Goal: Navigation & Orientation: Find specific page/section

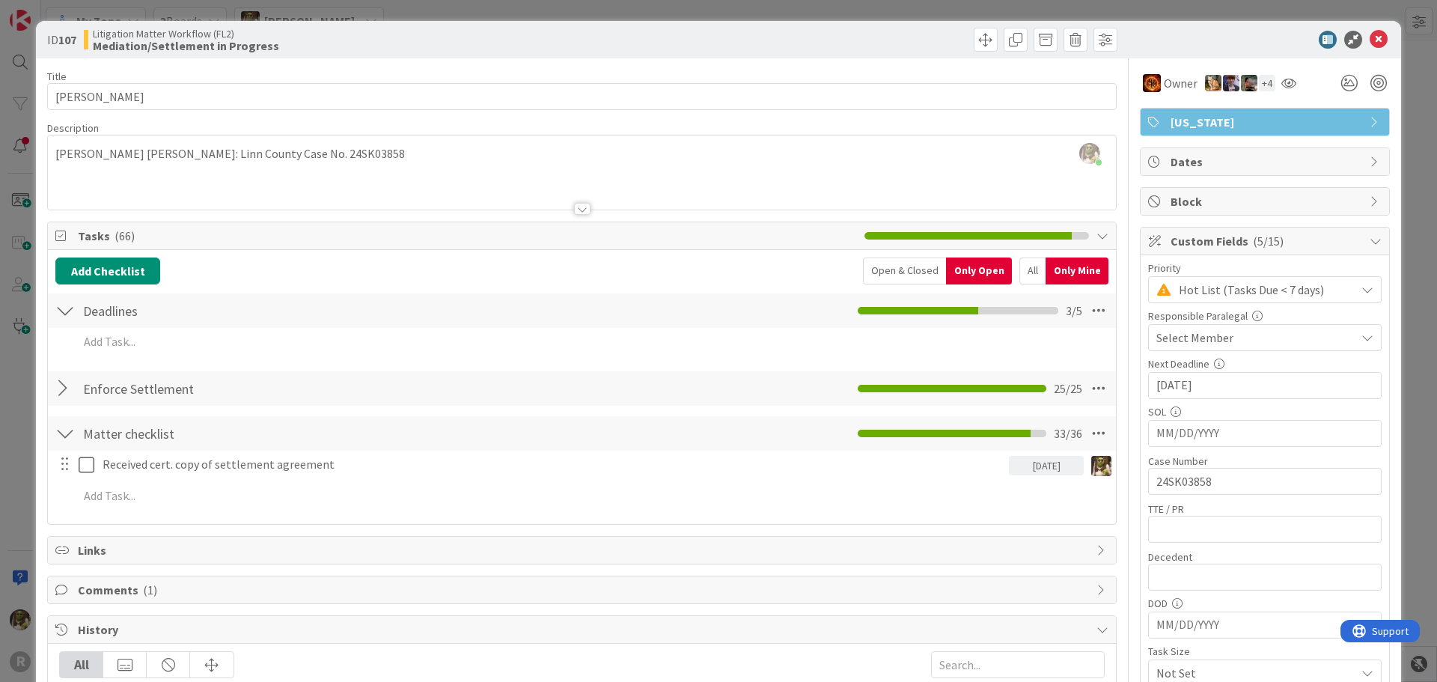
scroll to position [150, 0]
click at [1374, 39] on icon at bounding box center [1378, 40] width 18 height 18
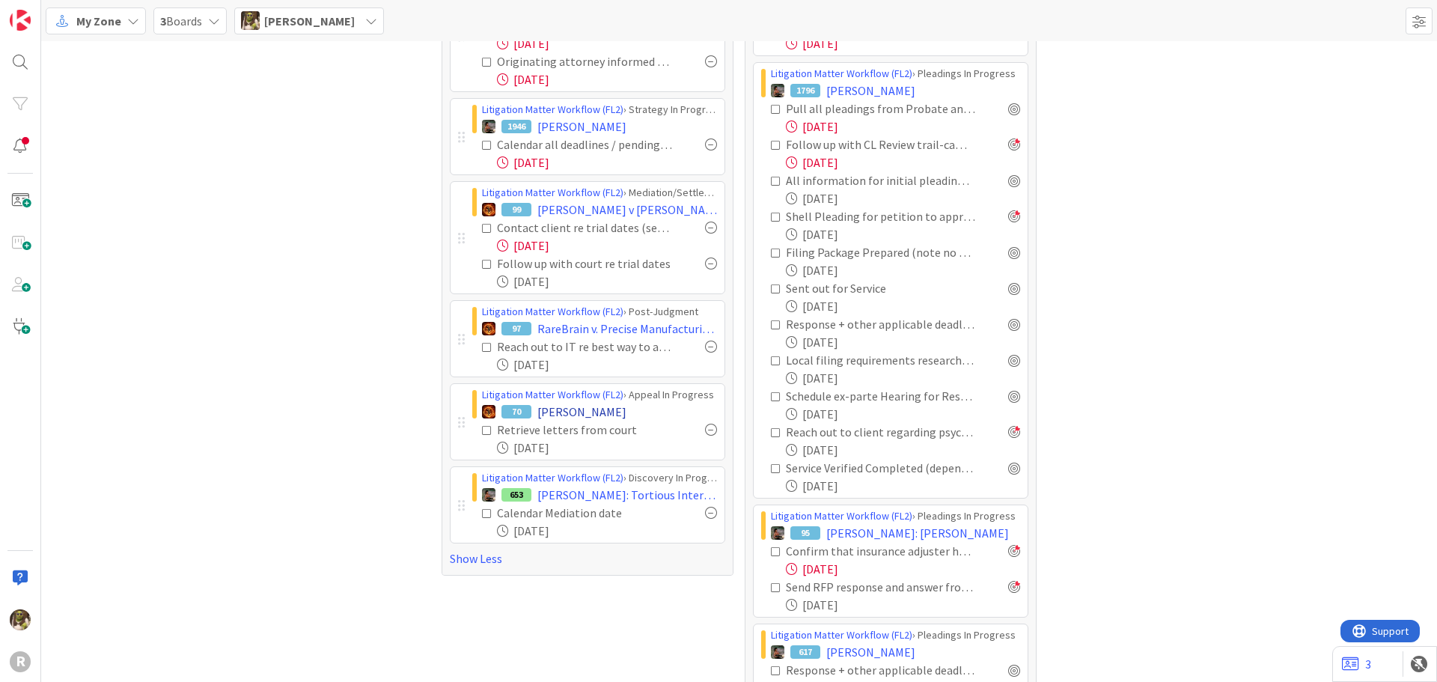
scroll to position [673, 0]
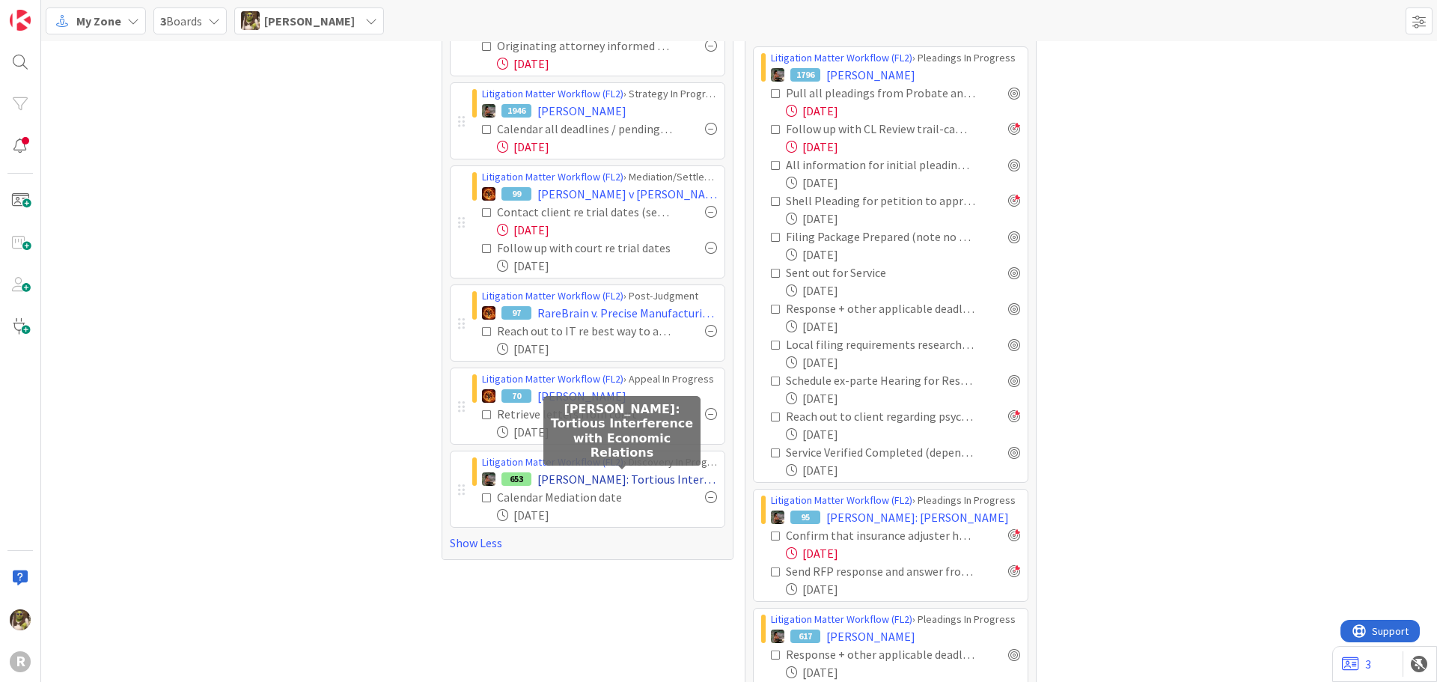
click at [627, 472] on span "[PERSON_NAME]: Tortious Interference with Economic Relations" at bounding box center [627, 479] width 180 height 18
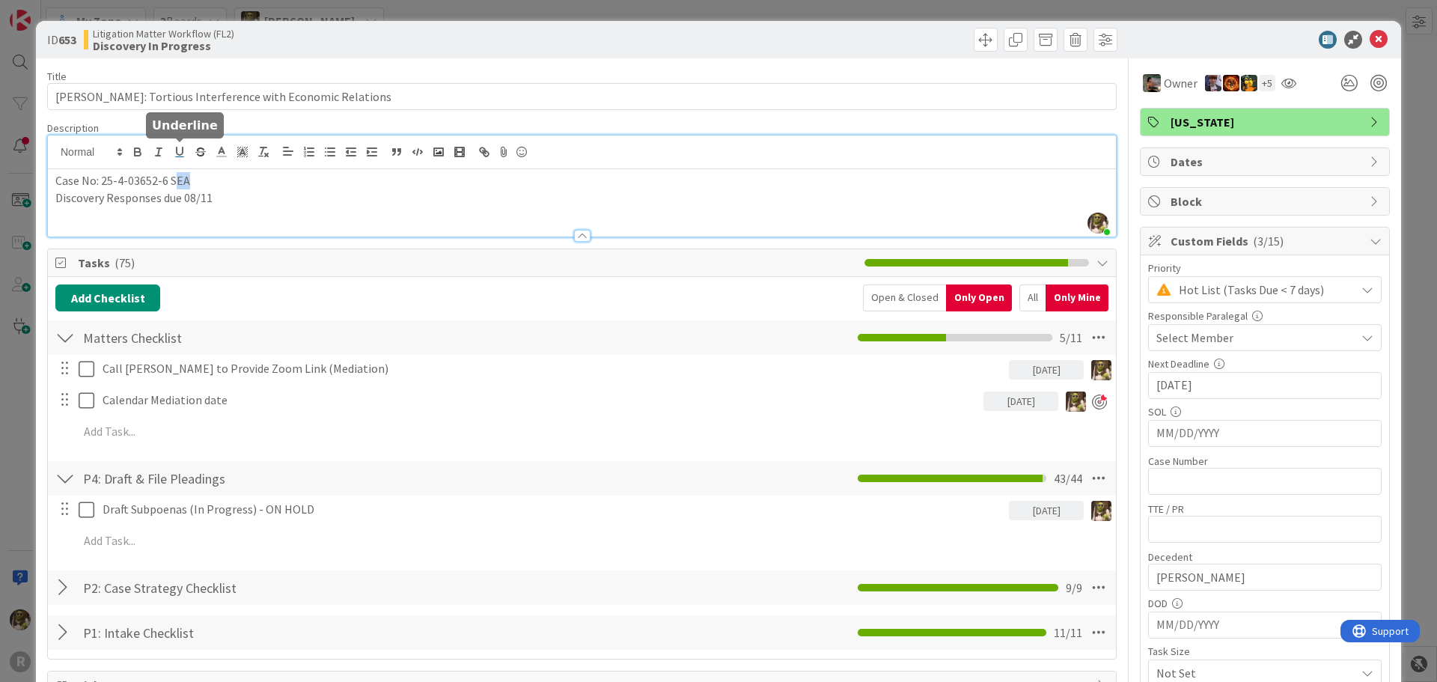
drag, startPoint x: 191, startPoint y: 153, endPoint x: 173, endPoint y: 153, distance: 18.0
click at [173, 153] on div "[PERSON_NAME] joined 2 m ago Case No: 25-4-03652-6 SEA Discovery Responses due …" at bounding box center [582, 185] width 1068 height 101
click at [209, 174] on p "Case No: 25-4-03652-6 SEA" at bounding box center [581, 180] width 1053 height 17
drag, startPoint x: 210, startPoint y: 180, endPoint x: 103, endPoint y: 181, distance: 107.0
click at [103, 181] on p "Case No: 25-4-03652-6 SEA" at bounding box center [581, 180] width 1053 height 17
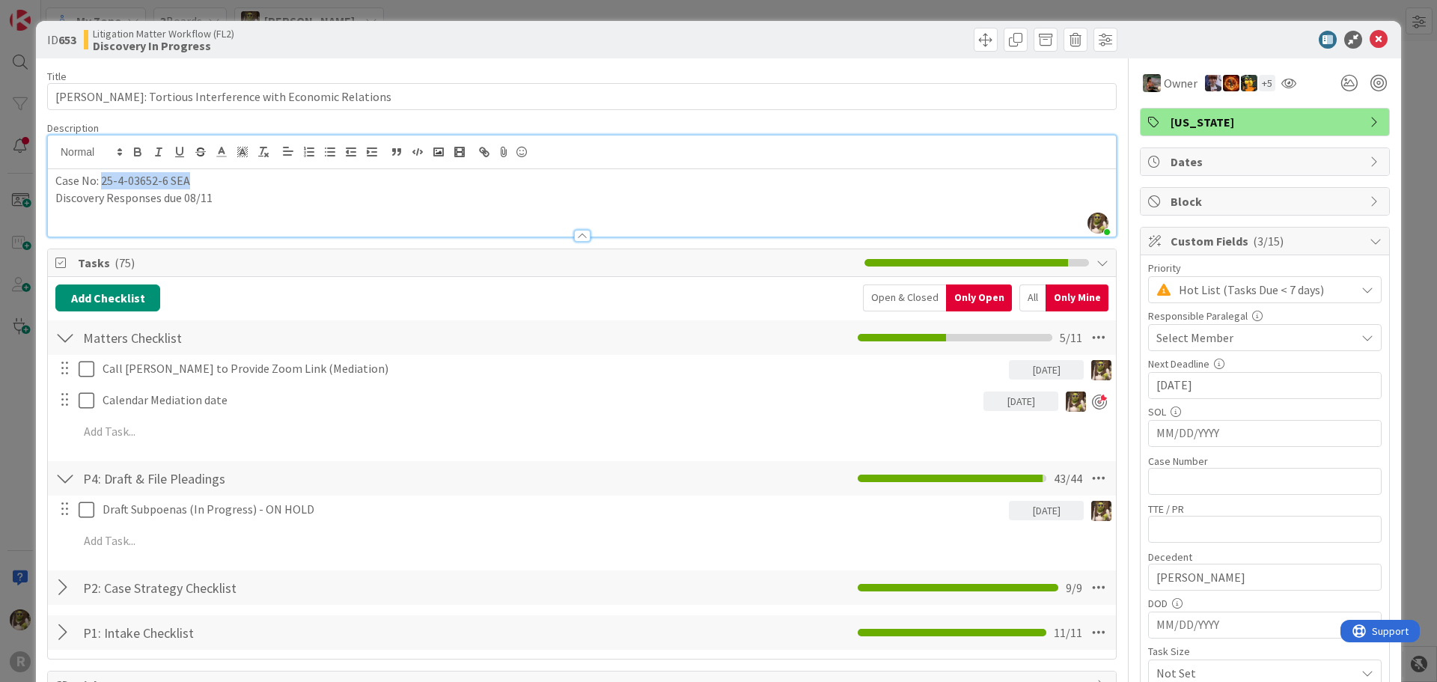
copy p "25-4-03652-6 SEA"
click at [331, 194] on p "Discovery Responses due 08/11" at bounding box center [581, 197] width 1053 height 17
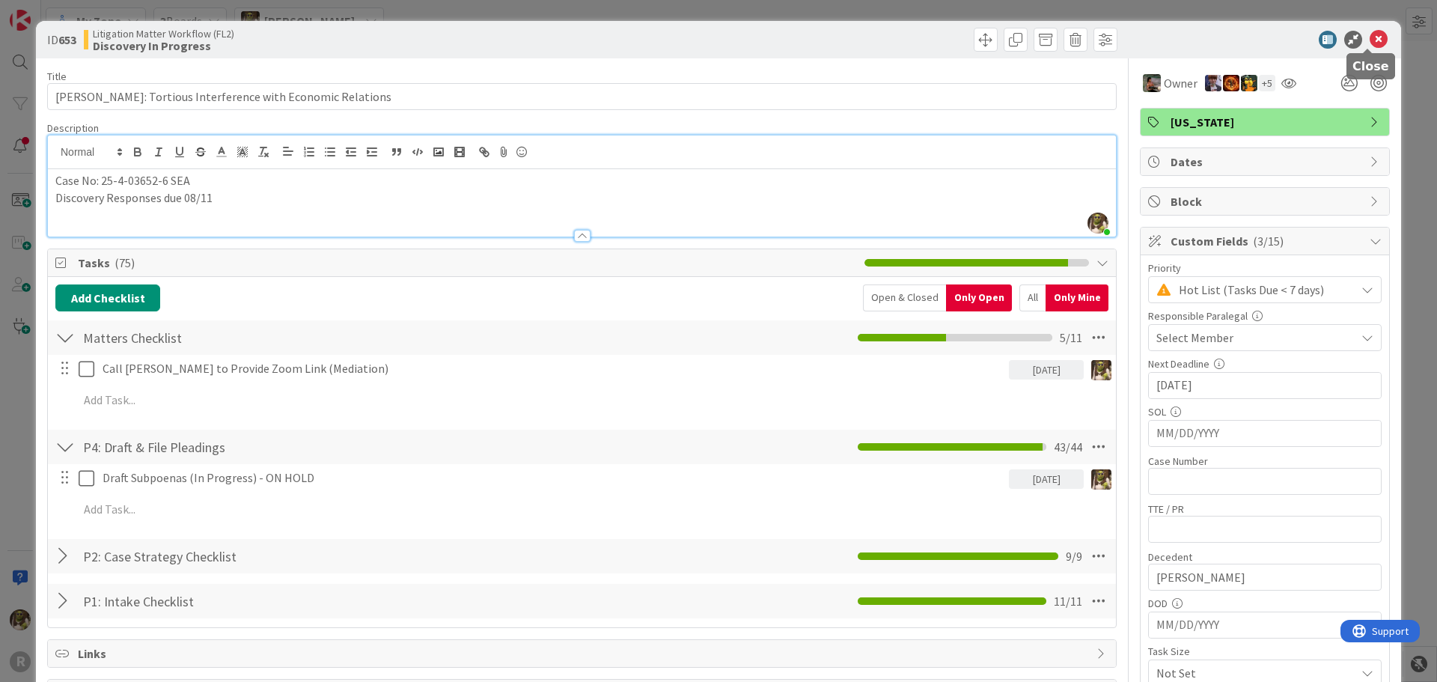
click at [1369, 40] on icon at bounding box center [1378, 40] width 18 height 18
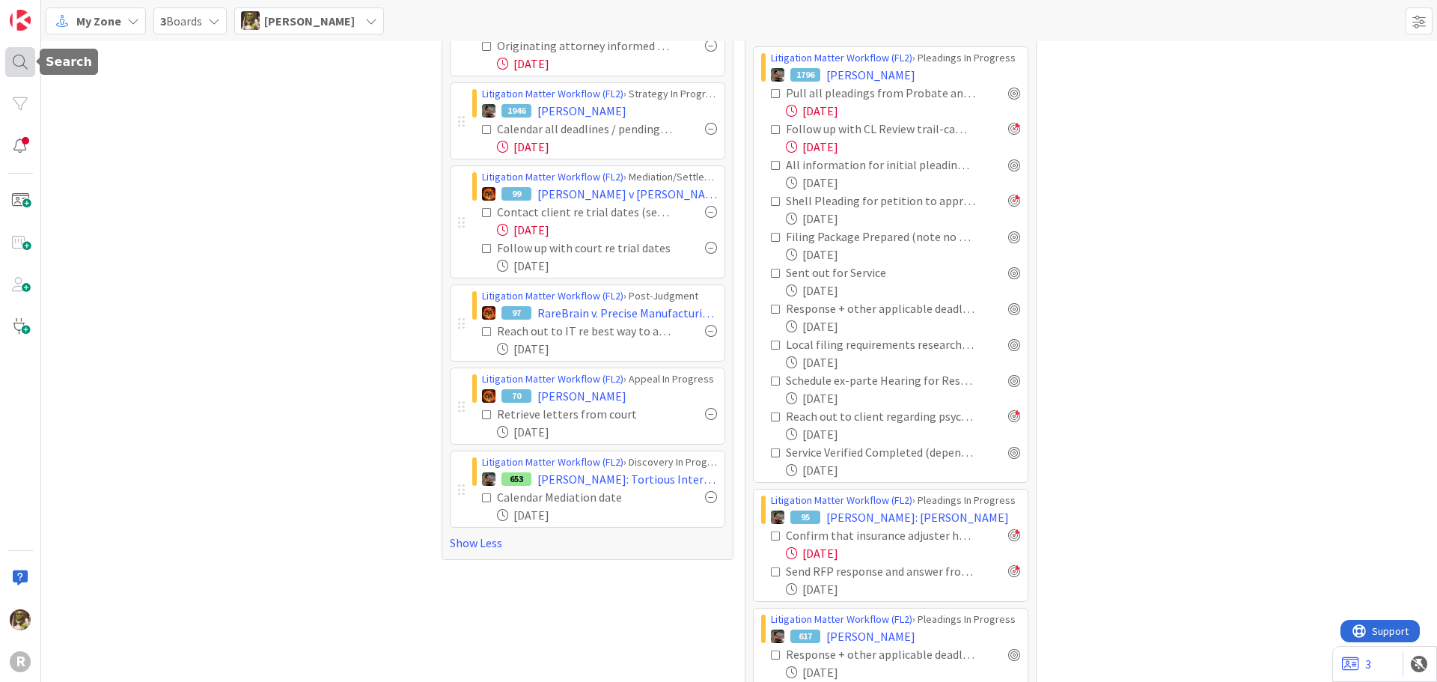
click at [32, 59] on div at bounding box center [20, 62] width 30 height 30
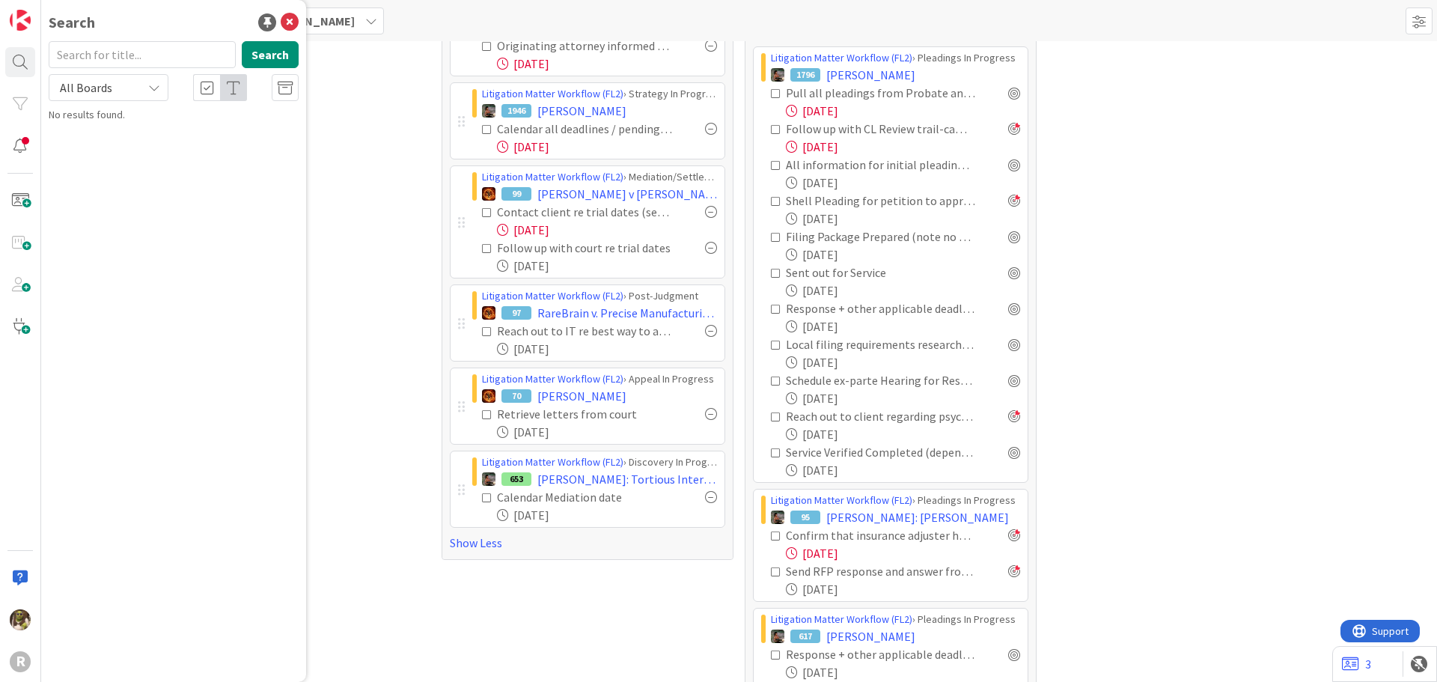
click at [99, 56] on input "text" at bounding box center [142, 54] width 187 height 27
type input "guariello"
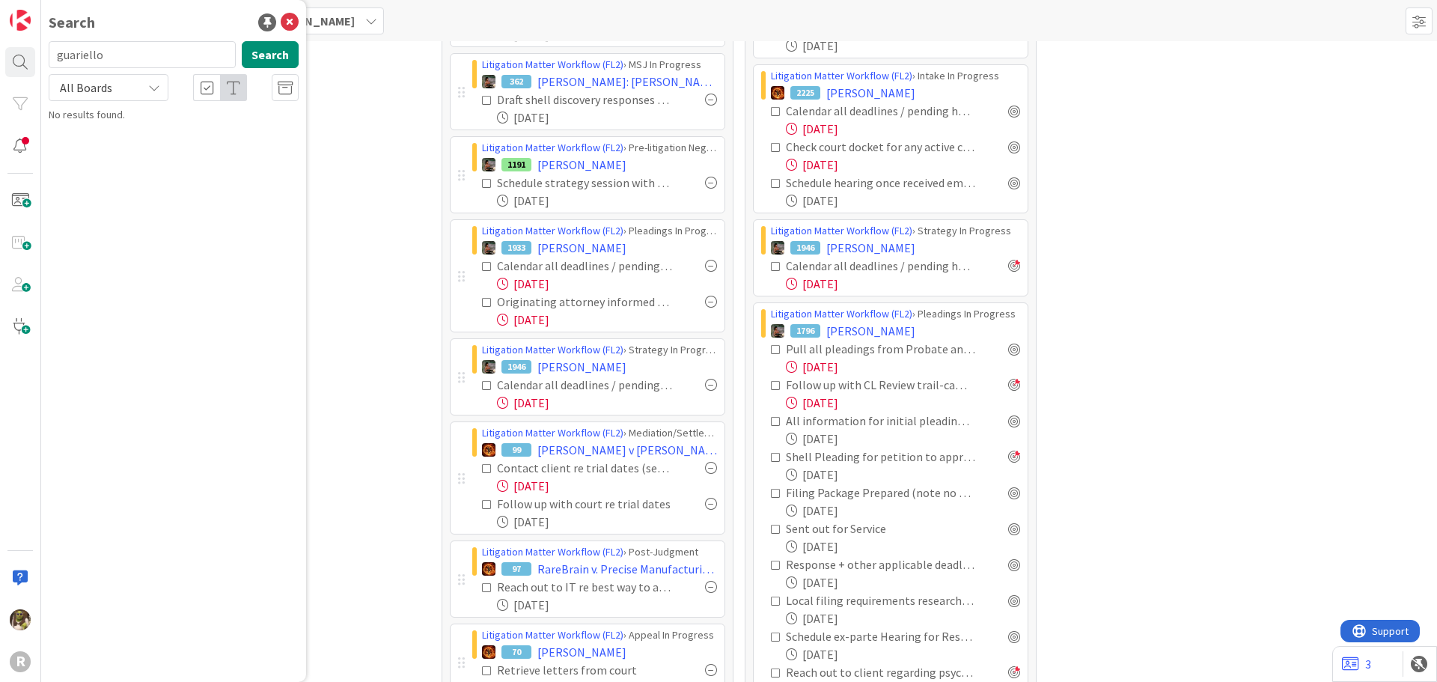
scroll to position [374, 0]
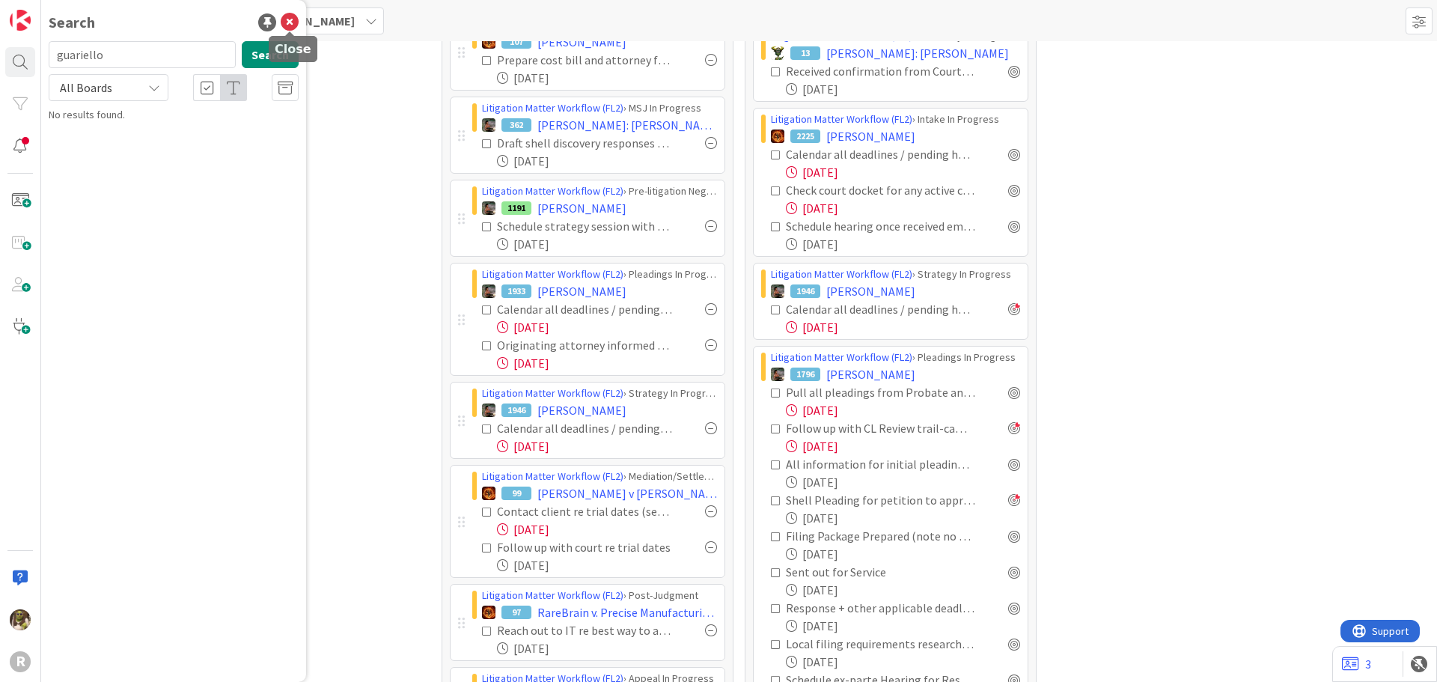
click at [284, 17] on icon at bounding box center [290, 22] width 18 height 18
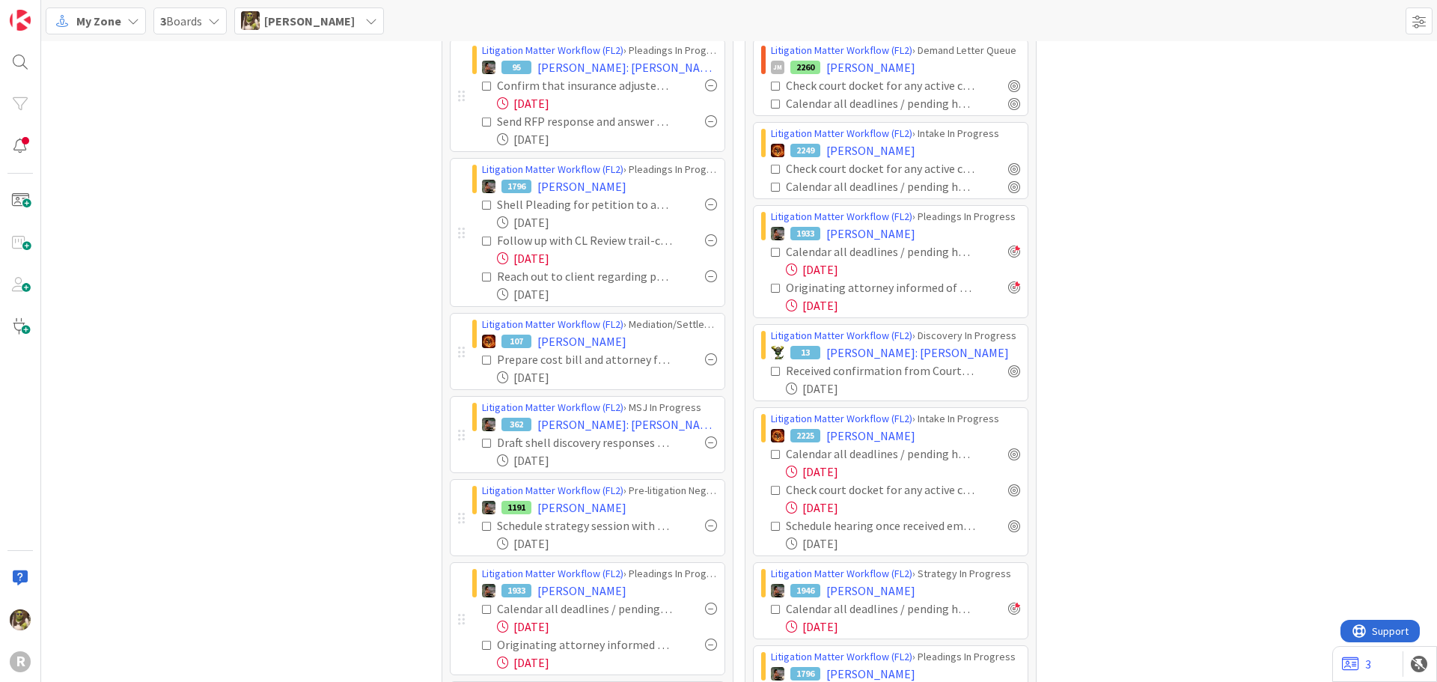
scroll to position [0, 0]
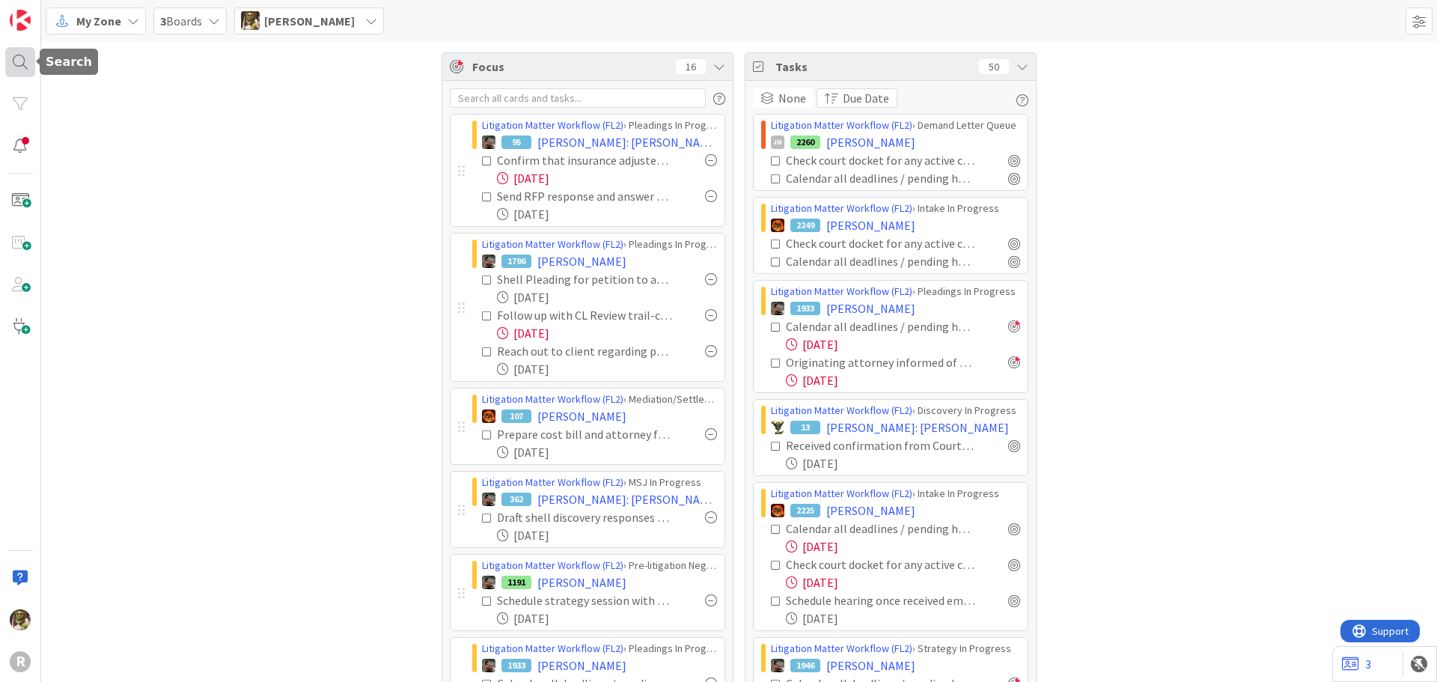
click at [13, 68] on div at bounding box center [20, 62] width 30 height 30
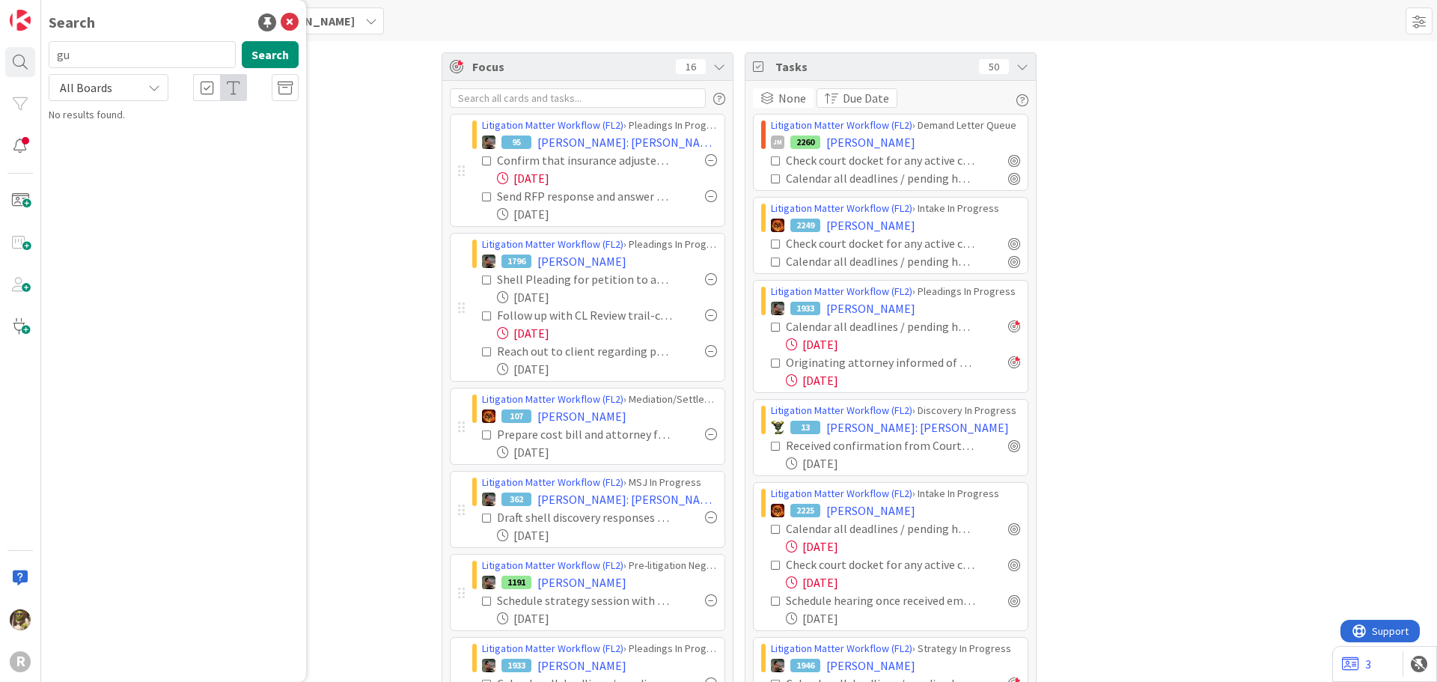
type input "g"
type input "precise"
click at [147, 126] on span "RareBrain v." at bounding box center [131, 131] width 53 height 13
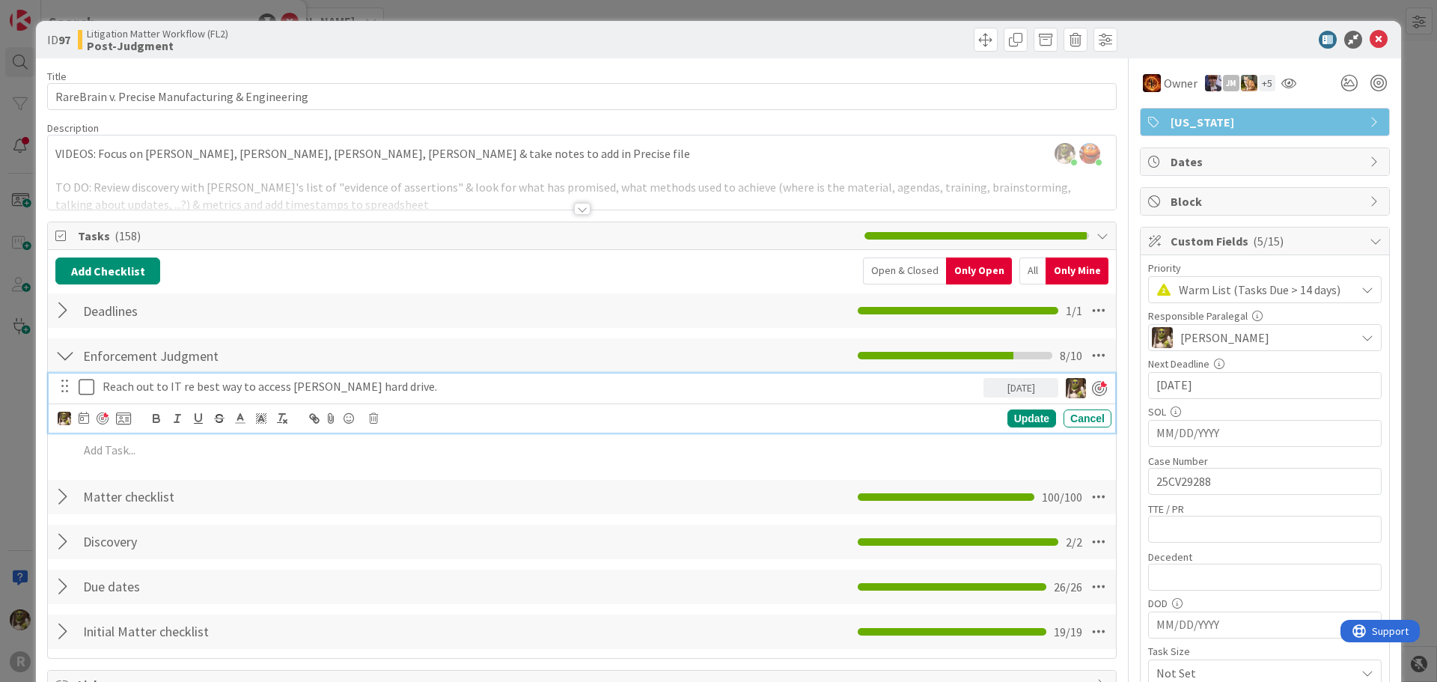
click at [486, 398] on div "Reach out to IT re best way to access [PERSON_NAME] hard drive." at bounding box center [540, 386] width 887 height 26
click at [1369, 46] on icon at bounding box center [1378, 40] width 18 height 18
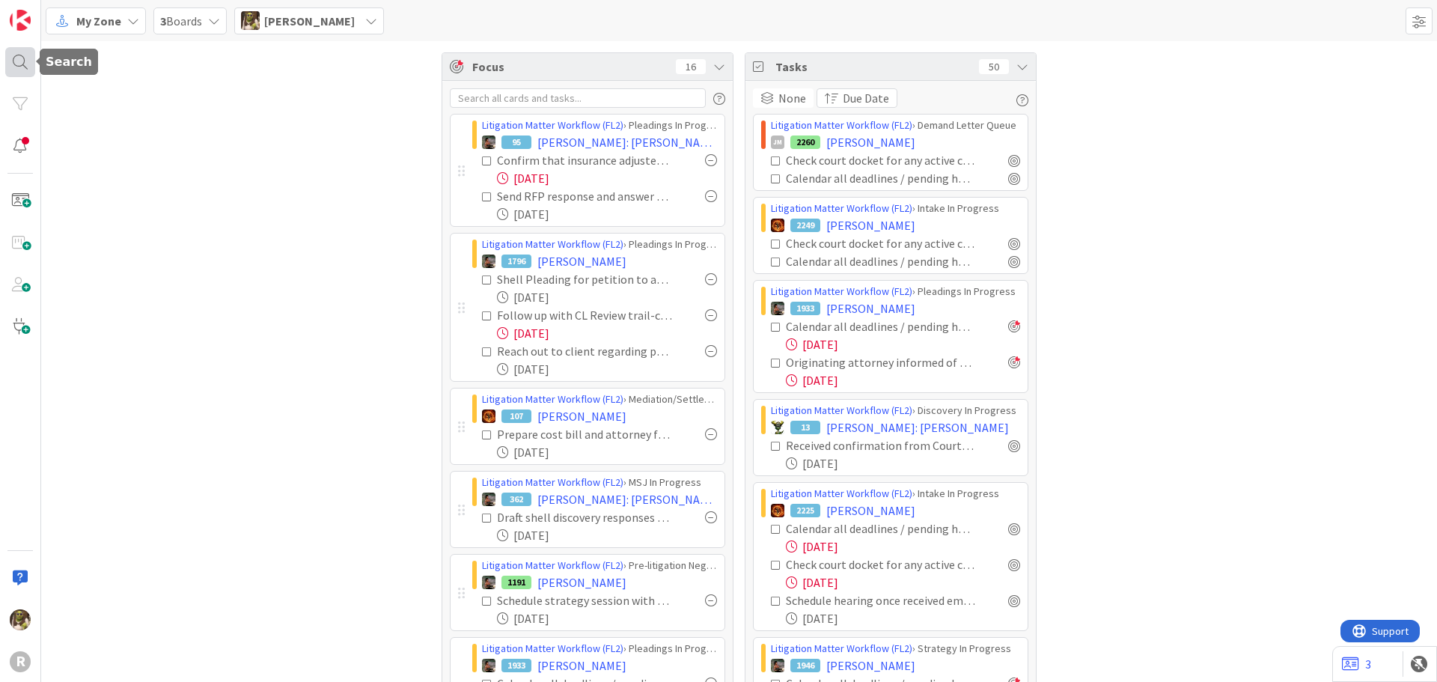
drag, startPoint x: 17, startPoint y: 60, endPoint x: 32, endPoint y: 44, distance: 21.7
click at [17, 58] on div at bounding box center [20, 62] width 30 height 30
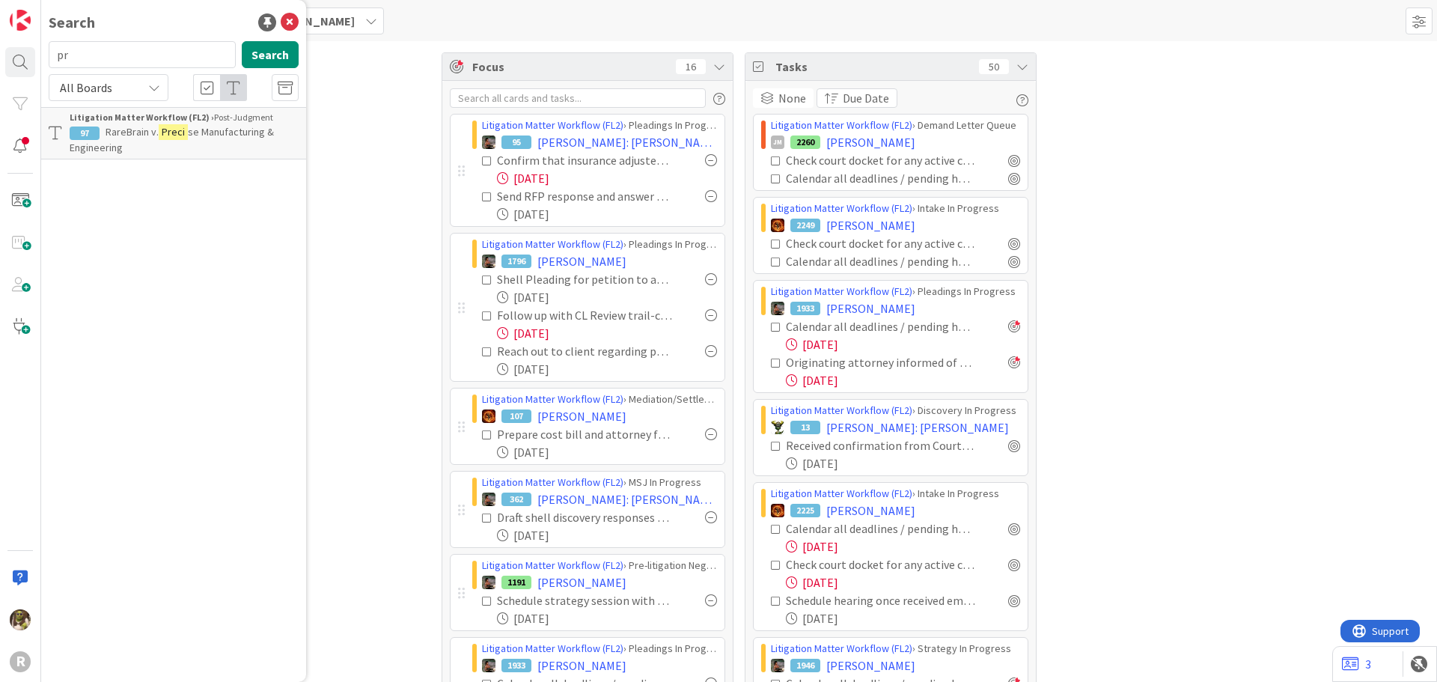
type input "p"
type input "guariello"
click at [275, 52] on button "Search" at bounding box center [270, 54] width 57 height 27
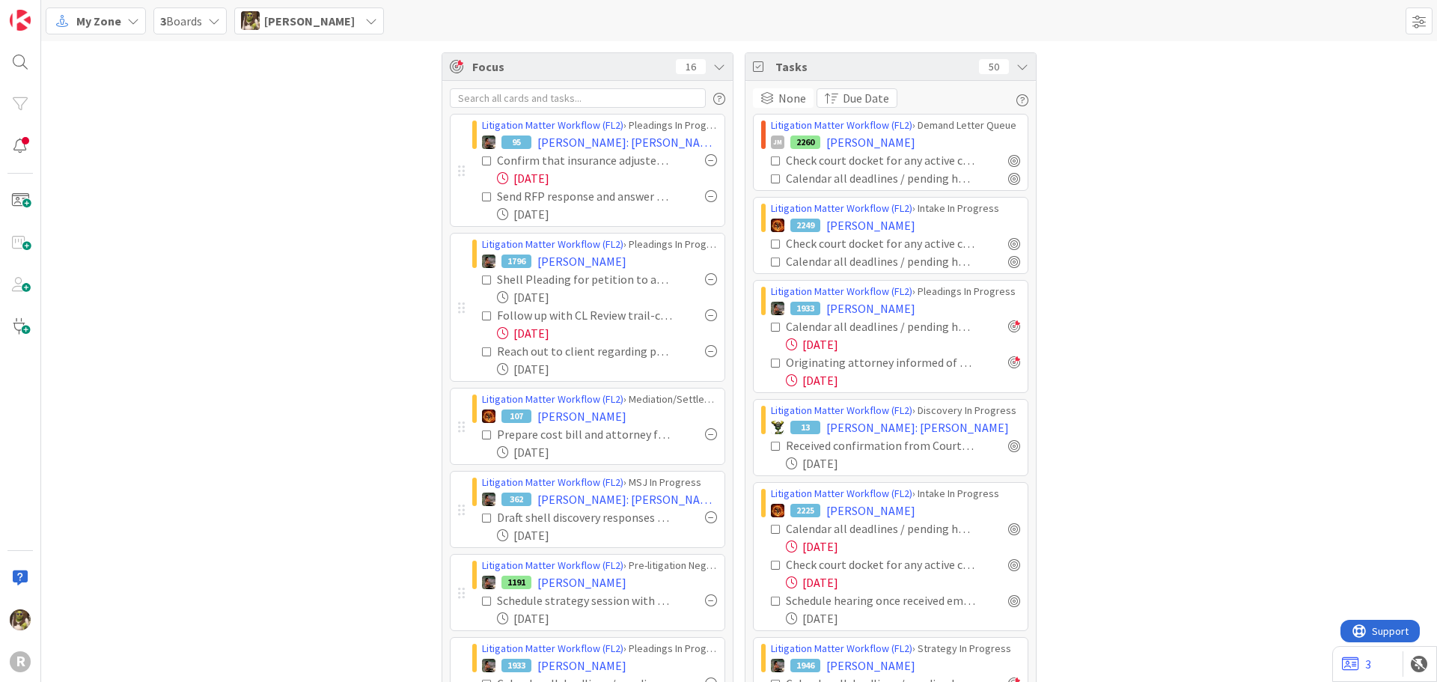
click at [127, 26] on icon at bounding box center [133, 21] width 12 height 12
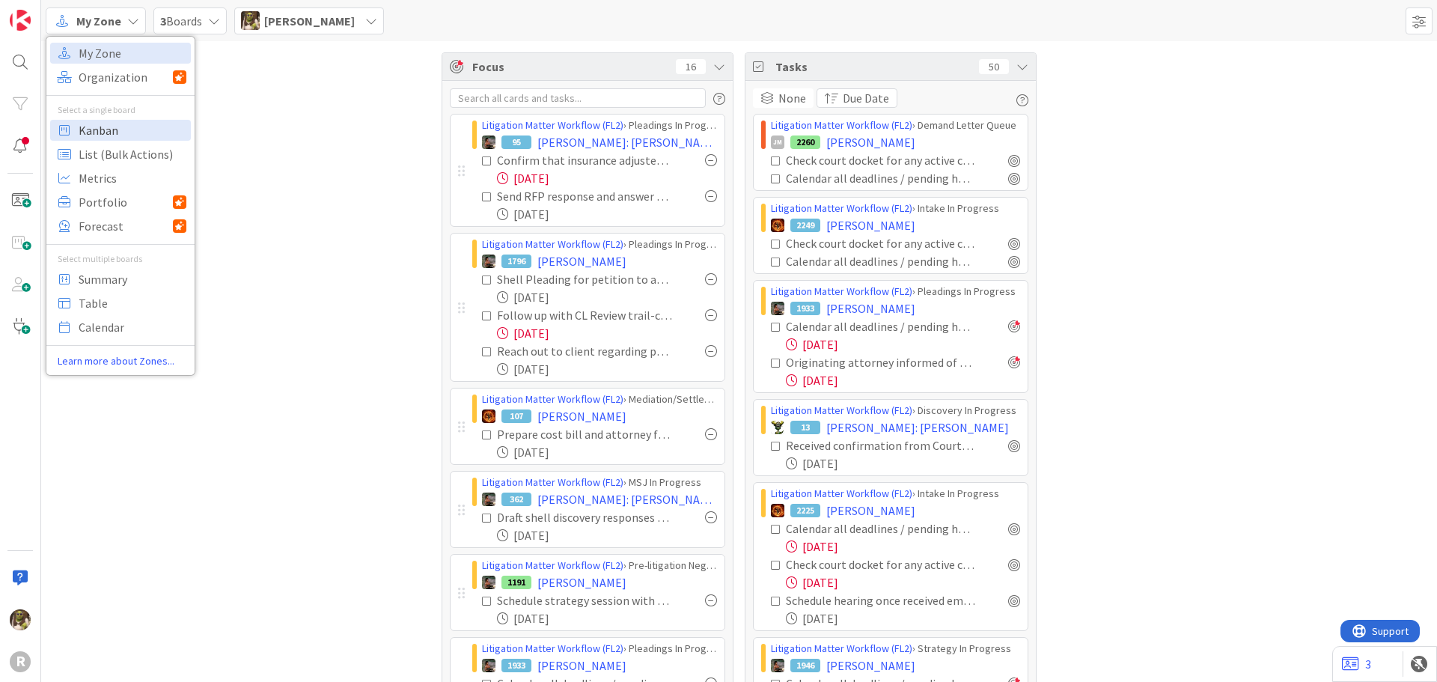
click at [117, 122] on span "Kanban" at bounding box center [133, 130] width 108 height 22
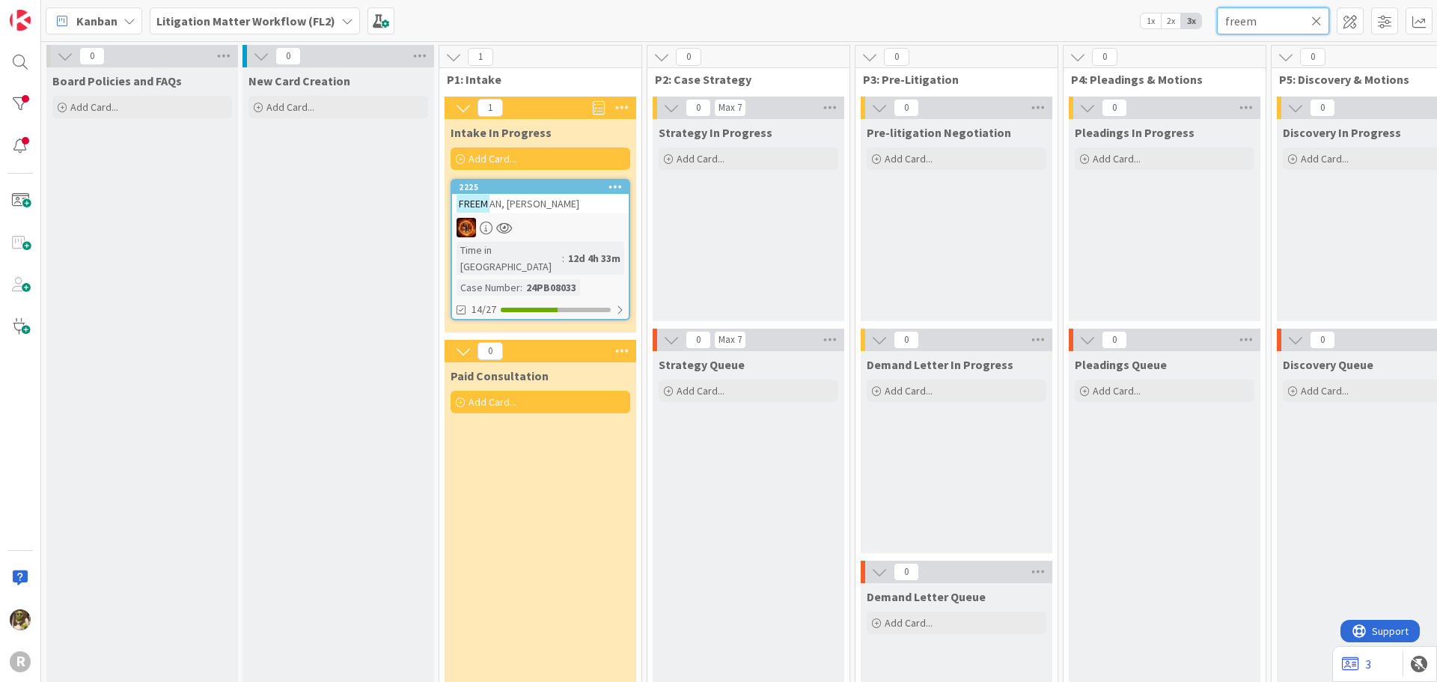
drag, startPoint x: 1264, startPoint y: 17, endPoint x: 1132, endPoint y: 24, distance: 131.9
click at [1132, 24] on div "Kanban Litigation Matter Workflow (FL2) 1x 2x 3x freem" at bounding box center [738, 20] width 1395 height 41
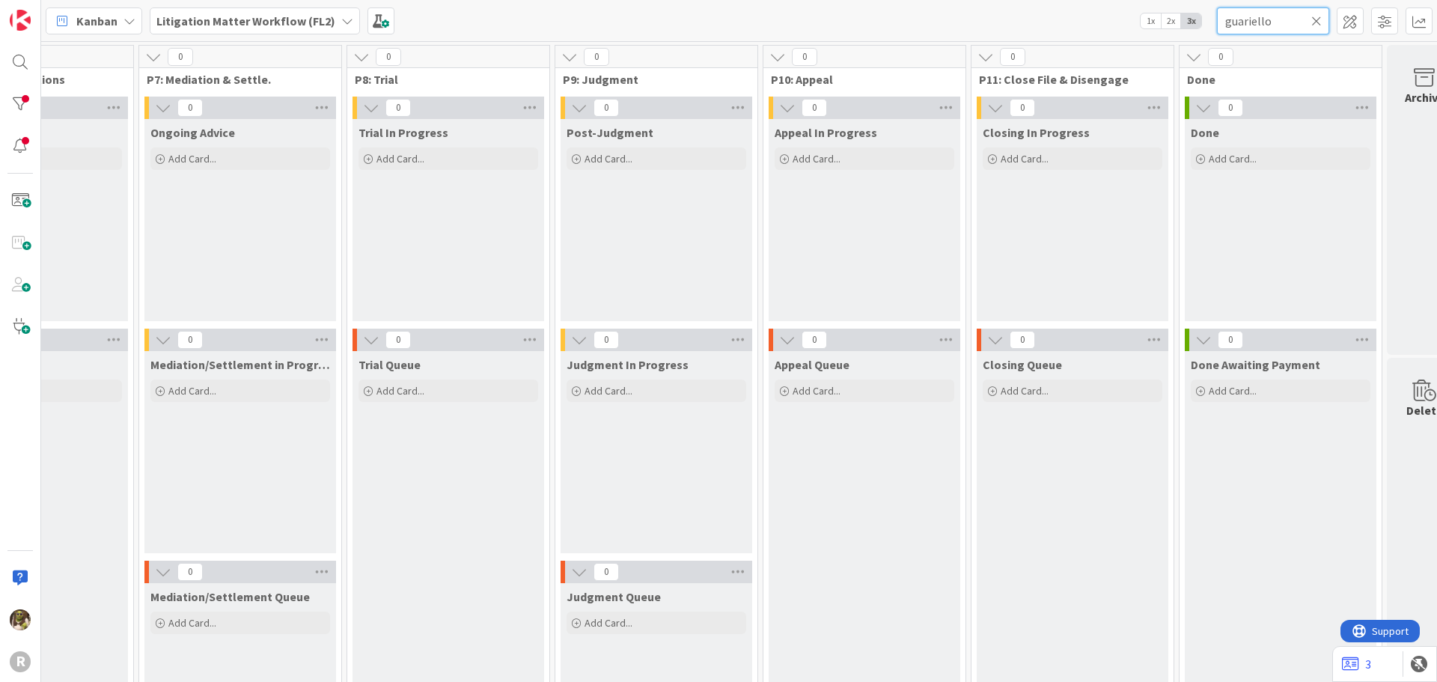
scroll to position [0, 1589]
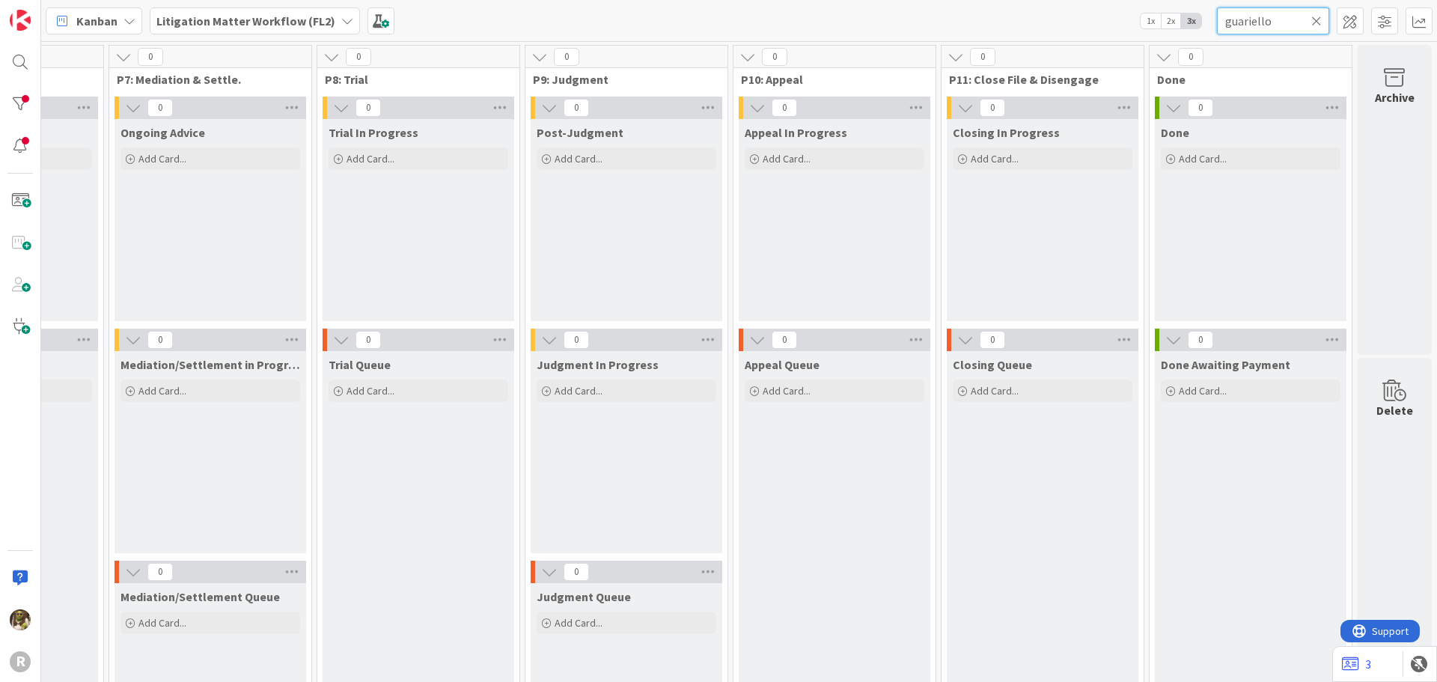
drag, startPoint x: 606, startPoint y: 673, endPoint x: 17, endPoint y: 7, distance: 888.3
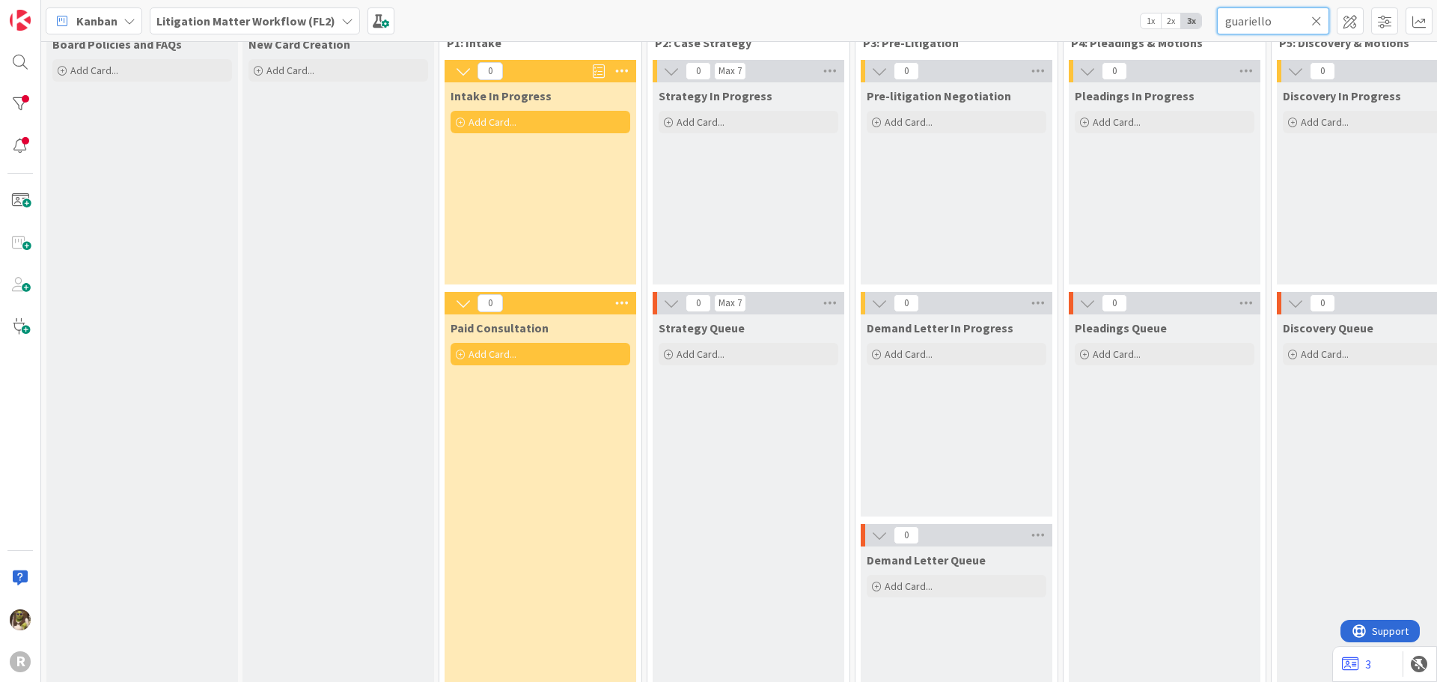
scroll to position [0, 0]
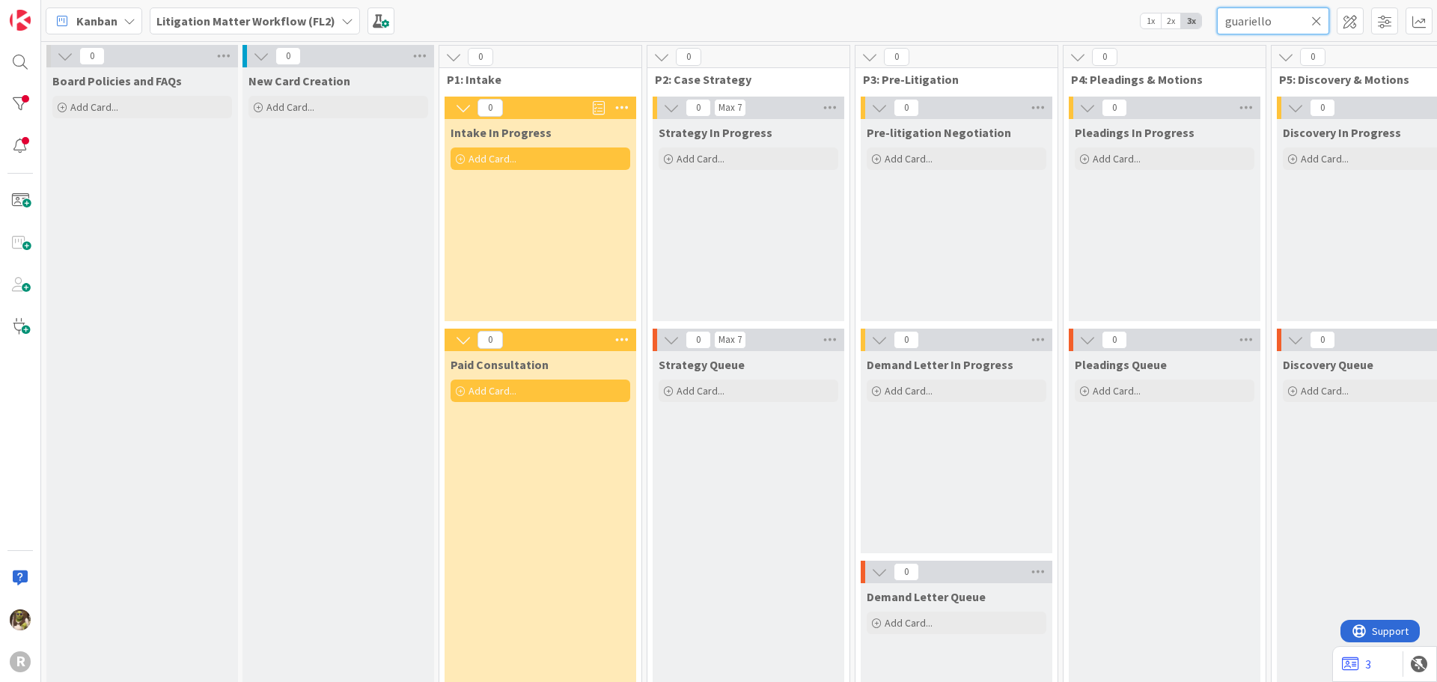
drag, startPoint x: 1277, startPoint y: 24, endPoint x: 1061, endPoint y: 70, distance: 221.0
click at [1061, 70] on div "Kanban Litigation Matter Workflow (FL2) 1x 2x 3x guariello 0 Board Policies and…" at bounding box center [738, 341] width 1395 height 682
type input "po"
click at [28, 60] on div at bounding box center [20, 62] width 30 height 30
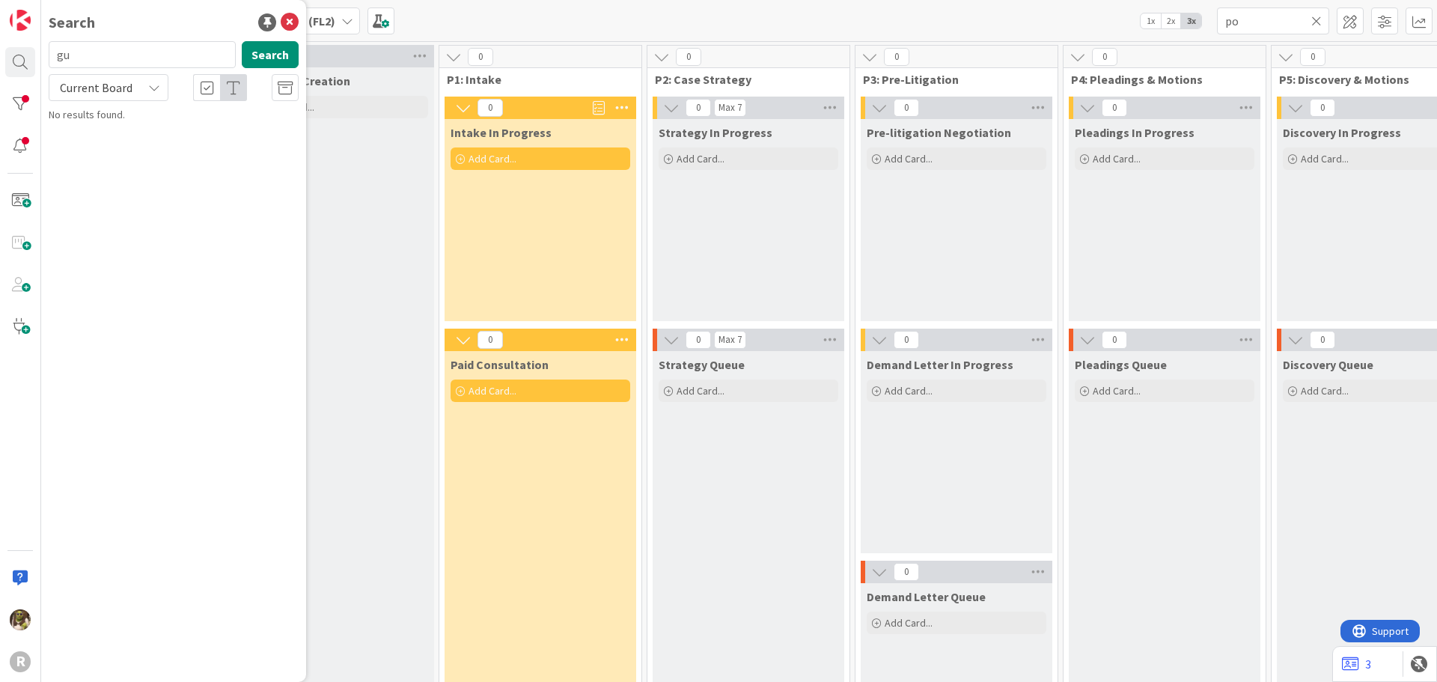
type input "g"
type input "[GEOGRAPHIC_DATA]"
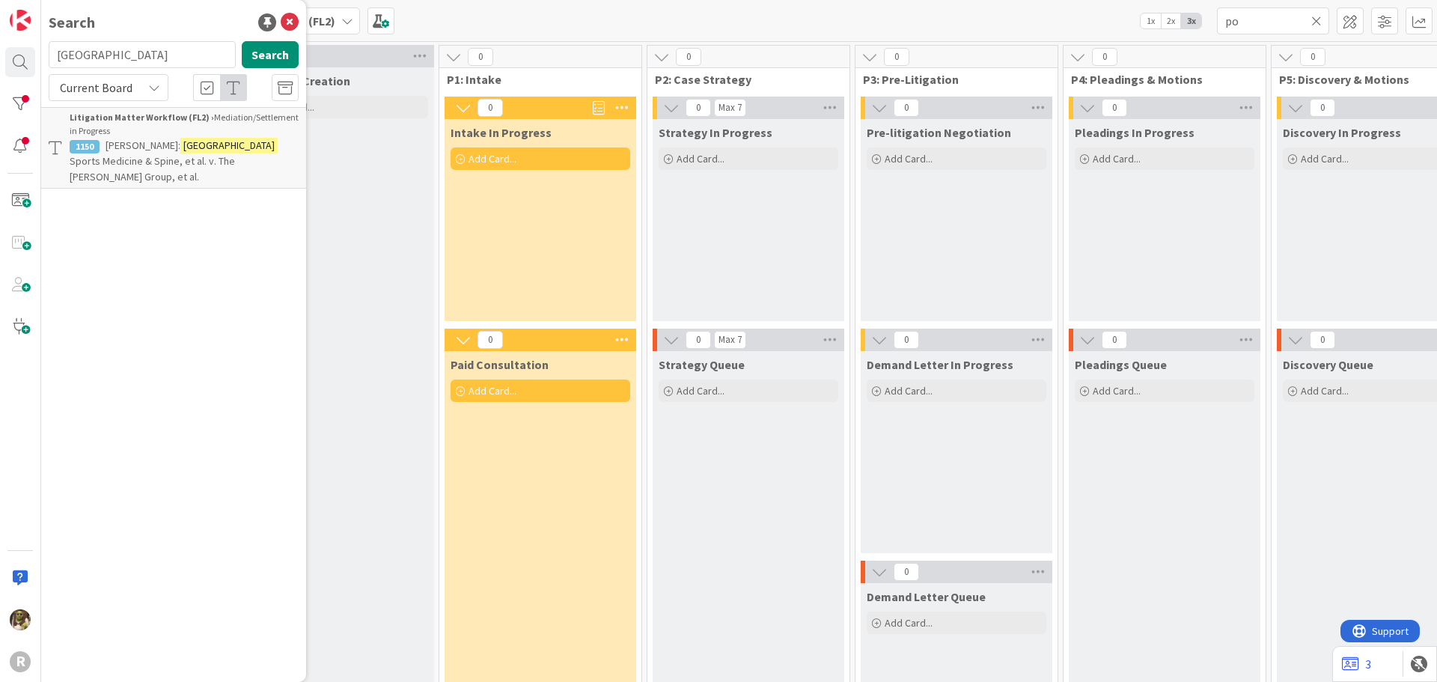
click at [154, 124] on div "Litigation Matter Workflow (FL2) › Mediation/Settlement in Progress" at bounding box center [184, 124] width 229 height 27
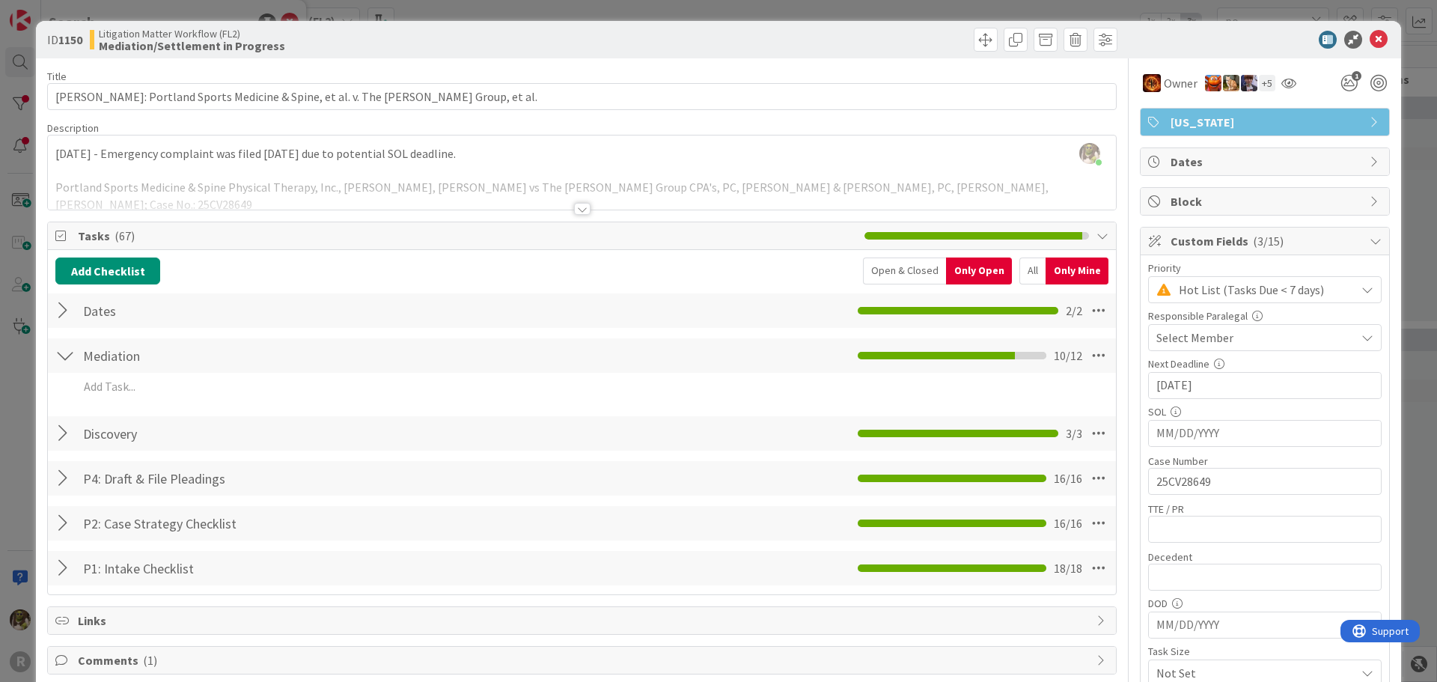
click at [72, 354] on div at bounding box center [64, 355] width 19 height 27
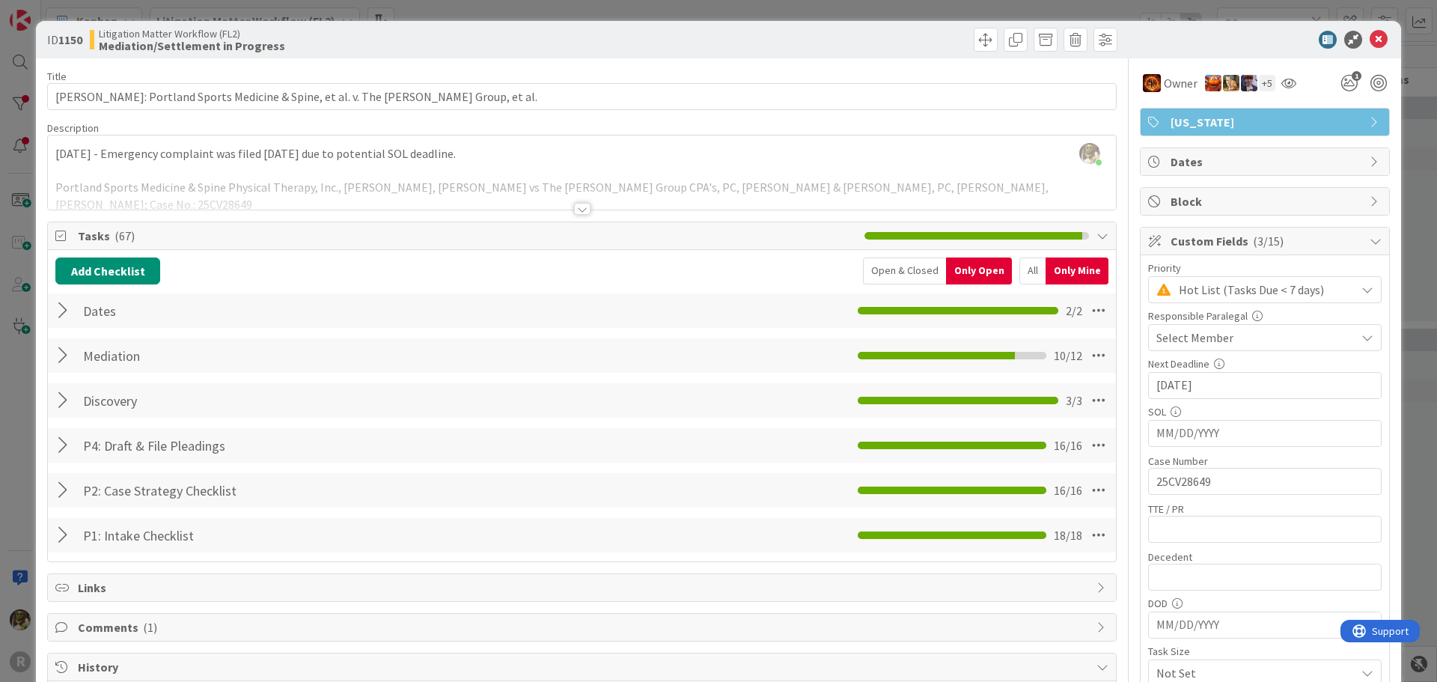
click at [72, 354] on div at bounding box center [64, 355] width 19 height 27
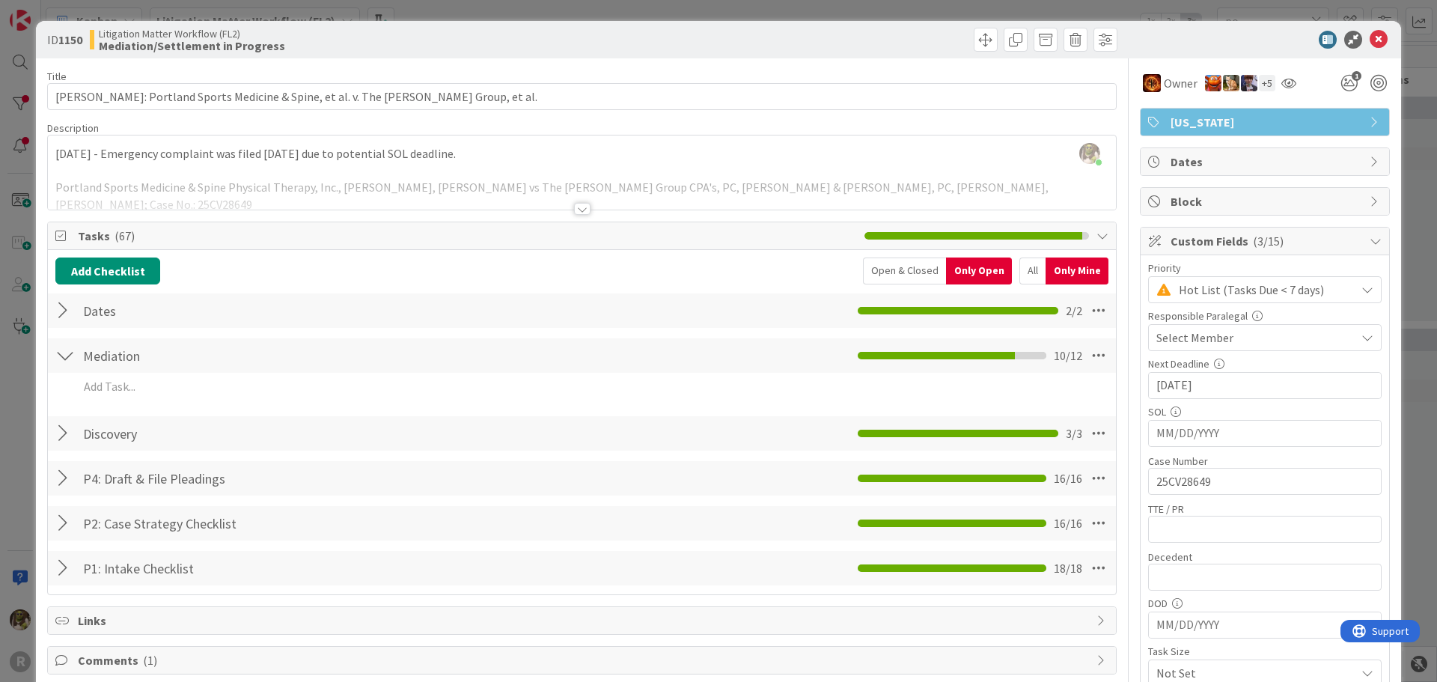
click at [1025, 276] on div "All" at bounding box center [1032, 270] width 26 height 27
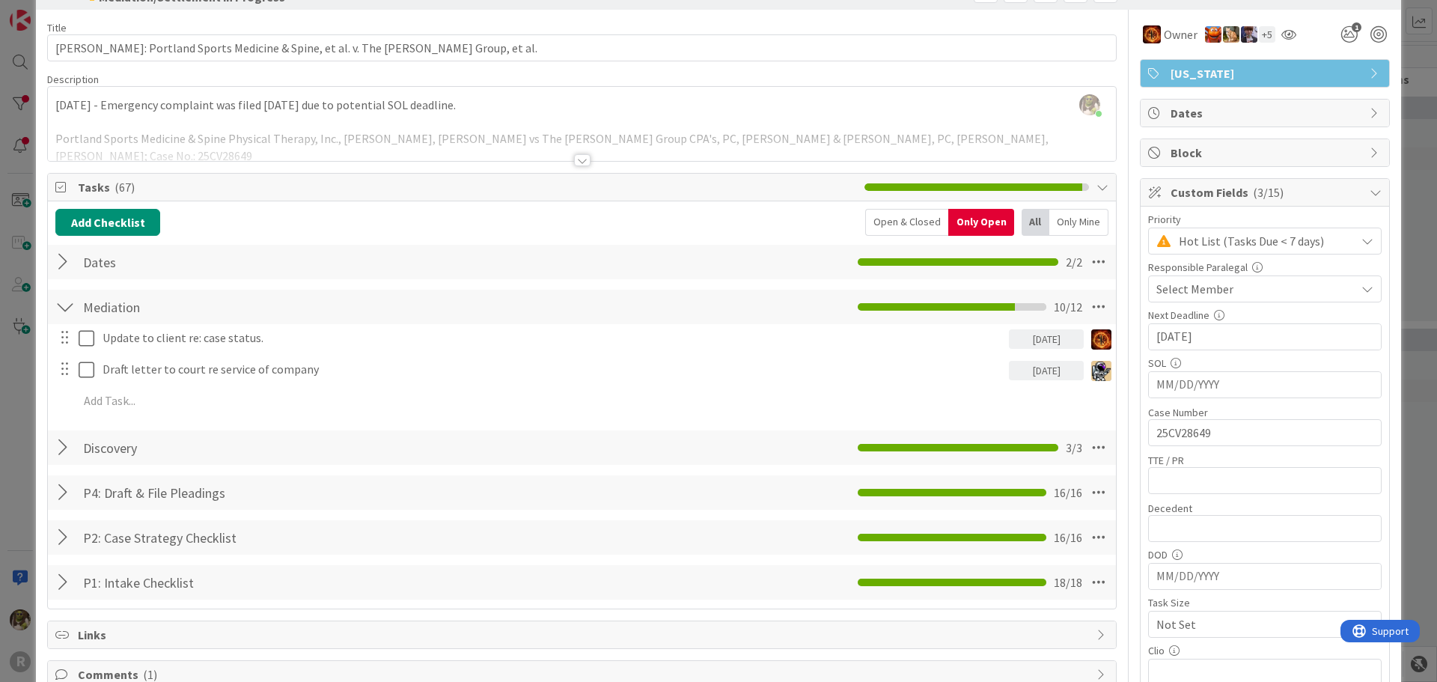
scroll to position [75, 0]
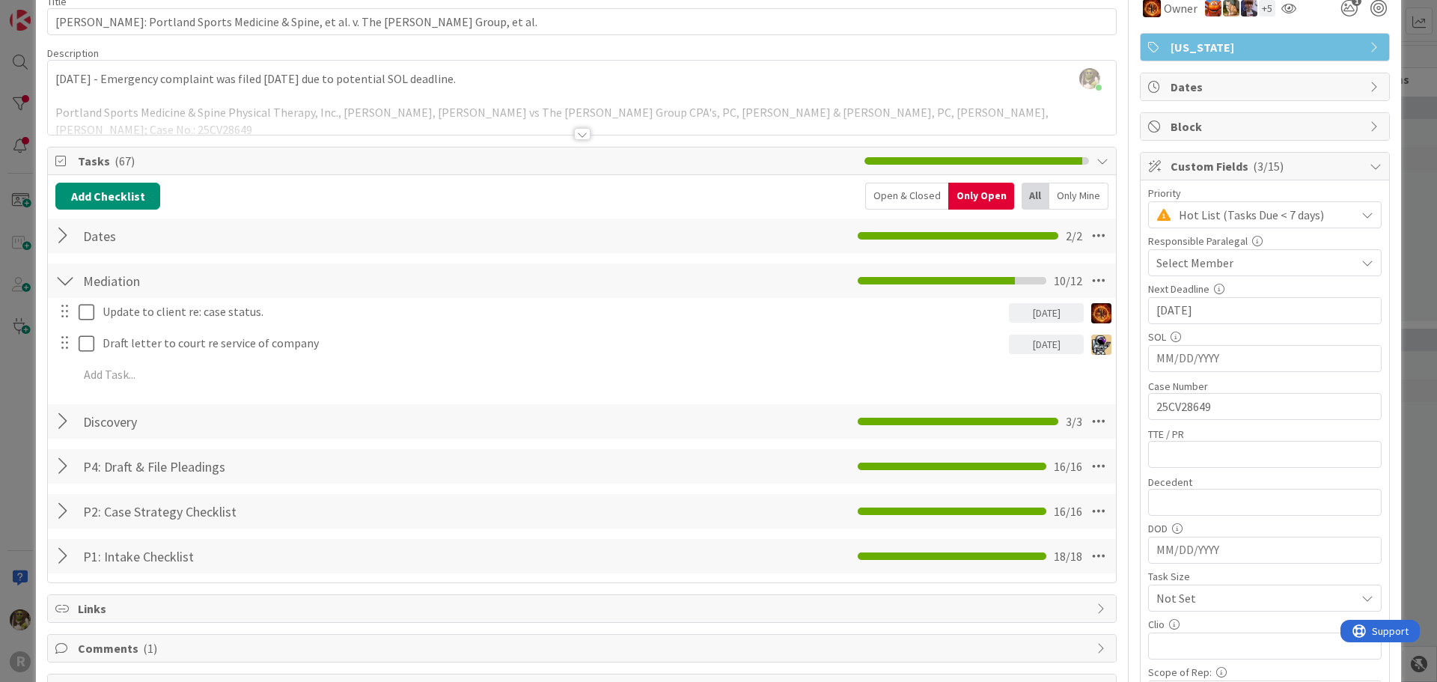
click at [73, 231] on div at bounding box center [64, 235] width 19 height 27
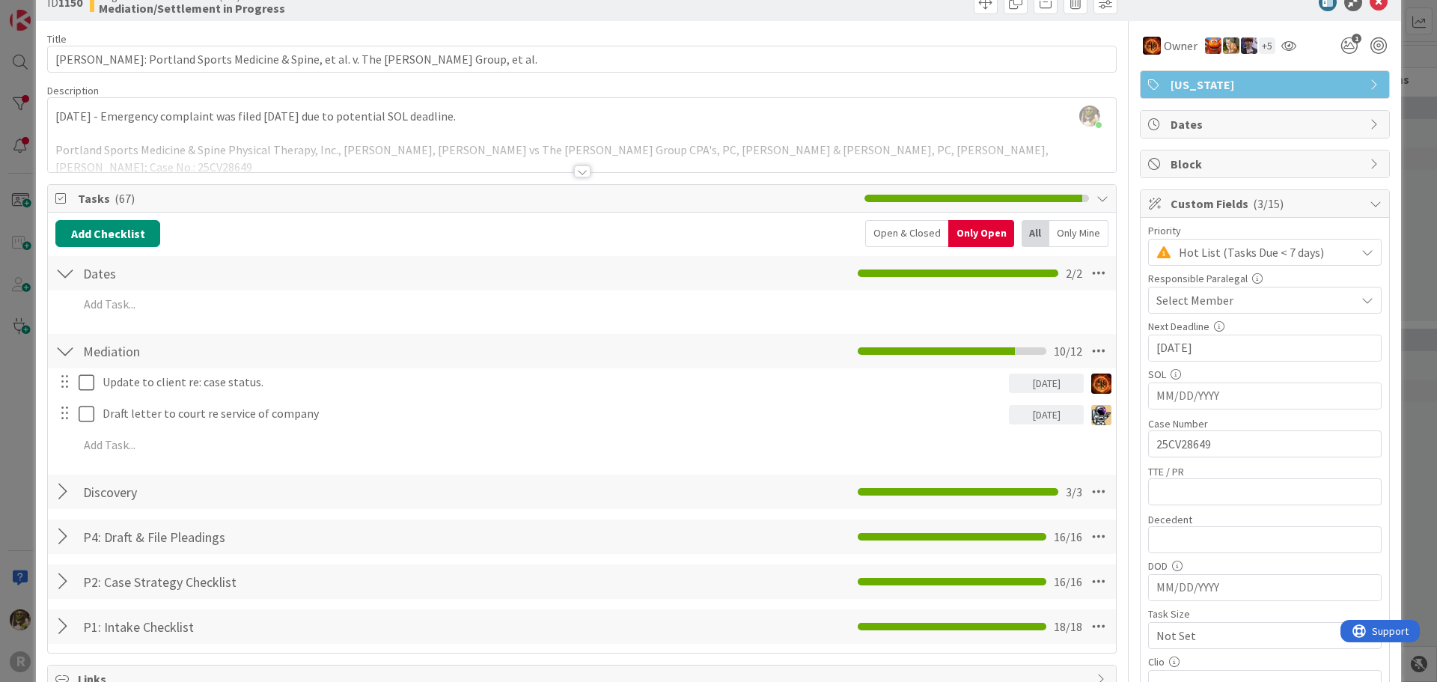
scroll to position [0, 0]
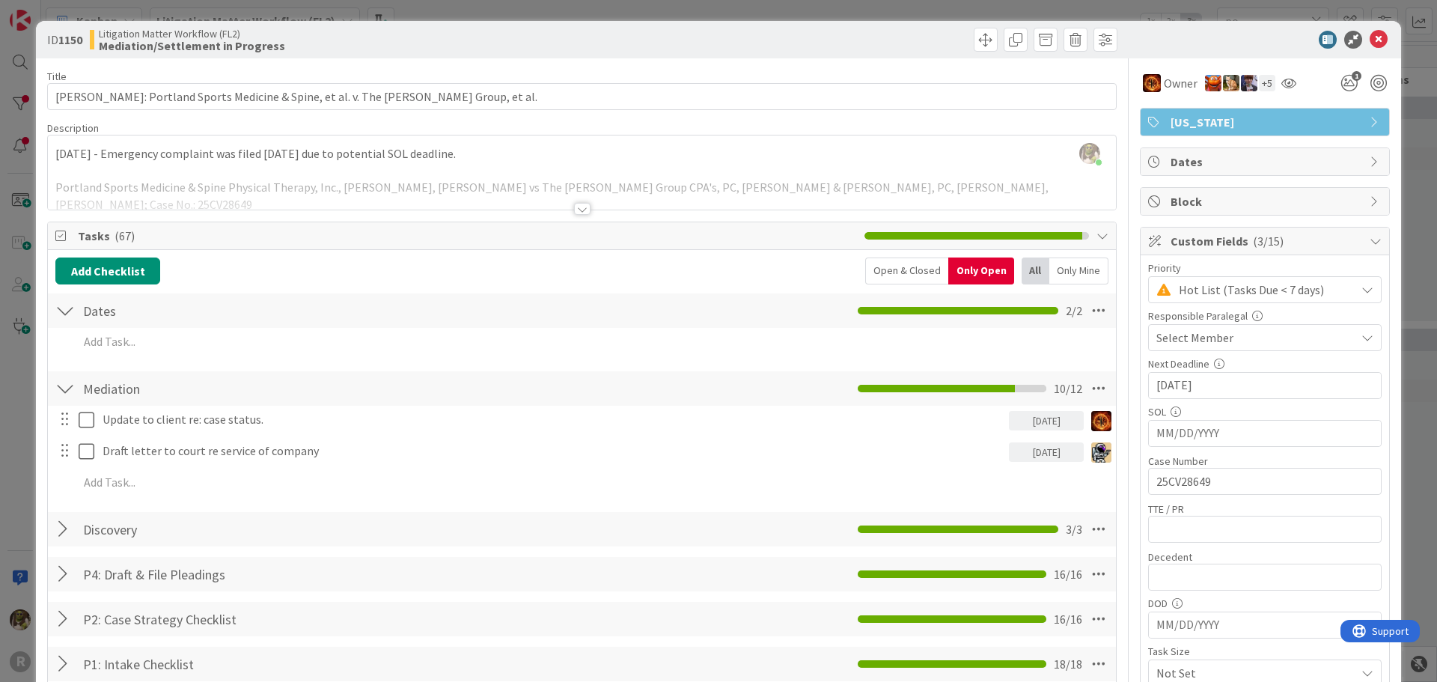
click at [576, 206] on div at bounding box center [582, 209] width 16 height 12
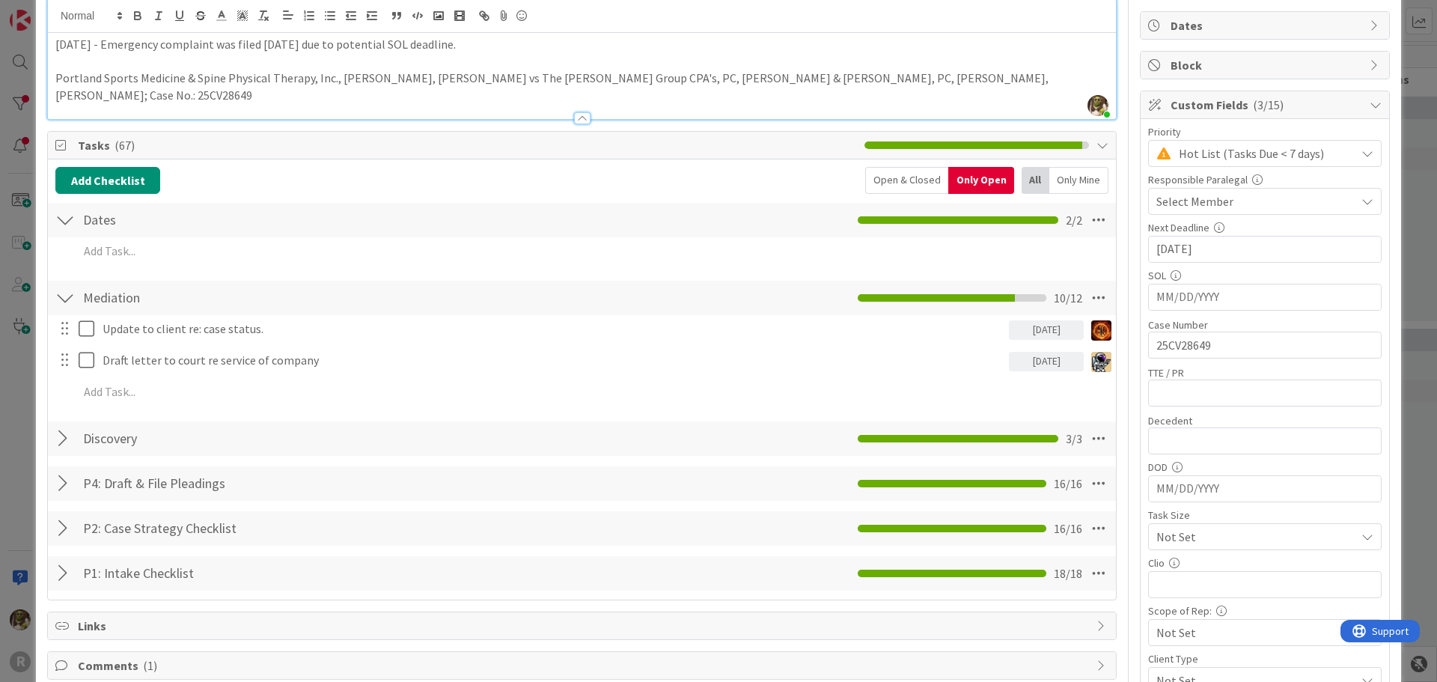
scroll to position [150, 0]
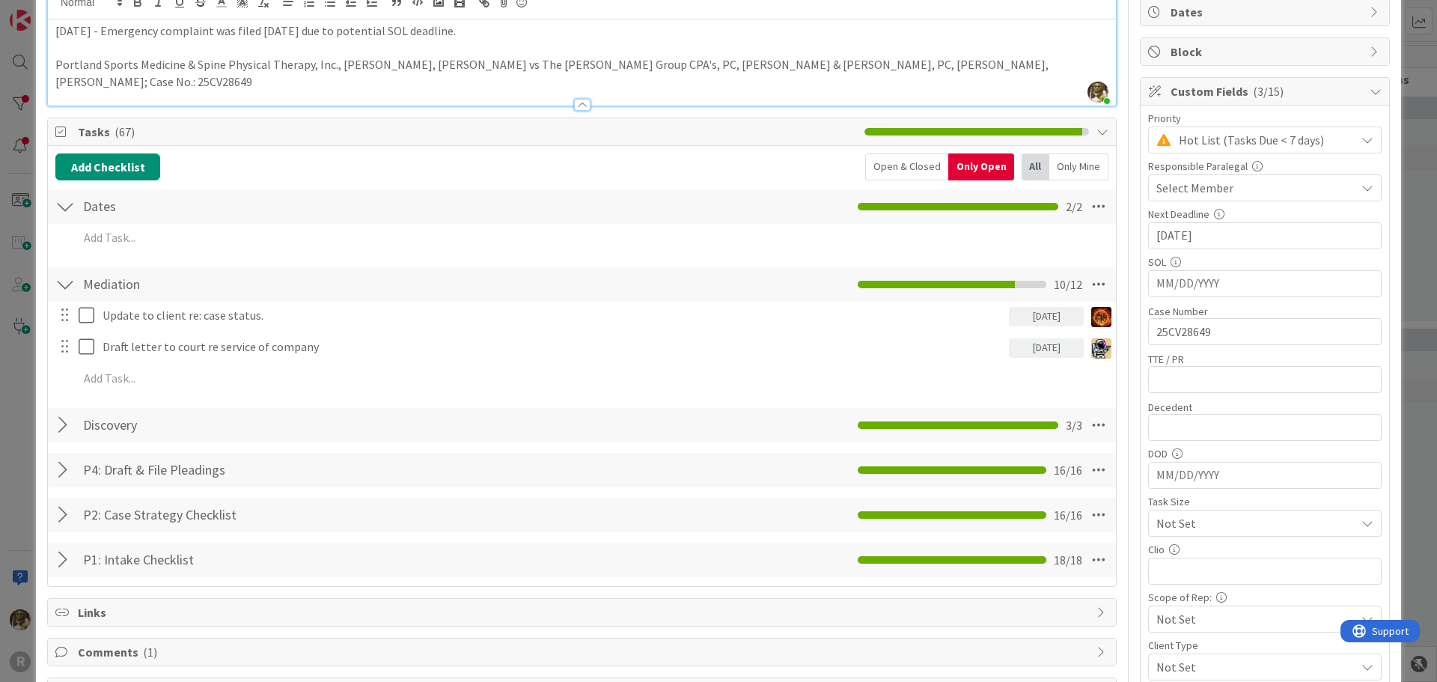
click at [902, 153] on div "Open & Closed" at bounding box center [906, 166] width 83 height 27
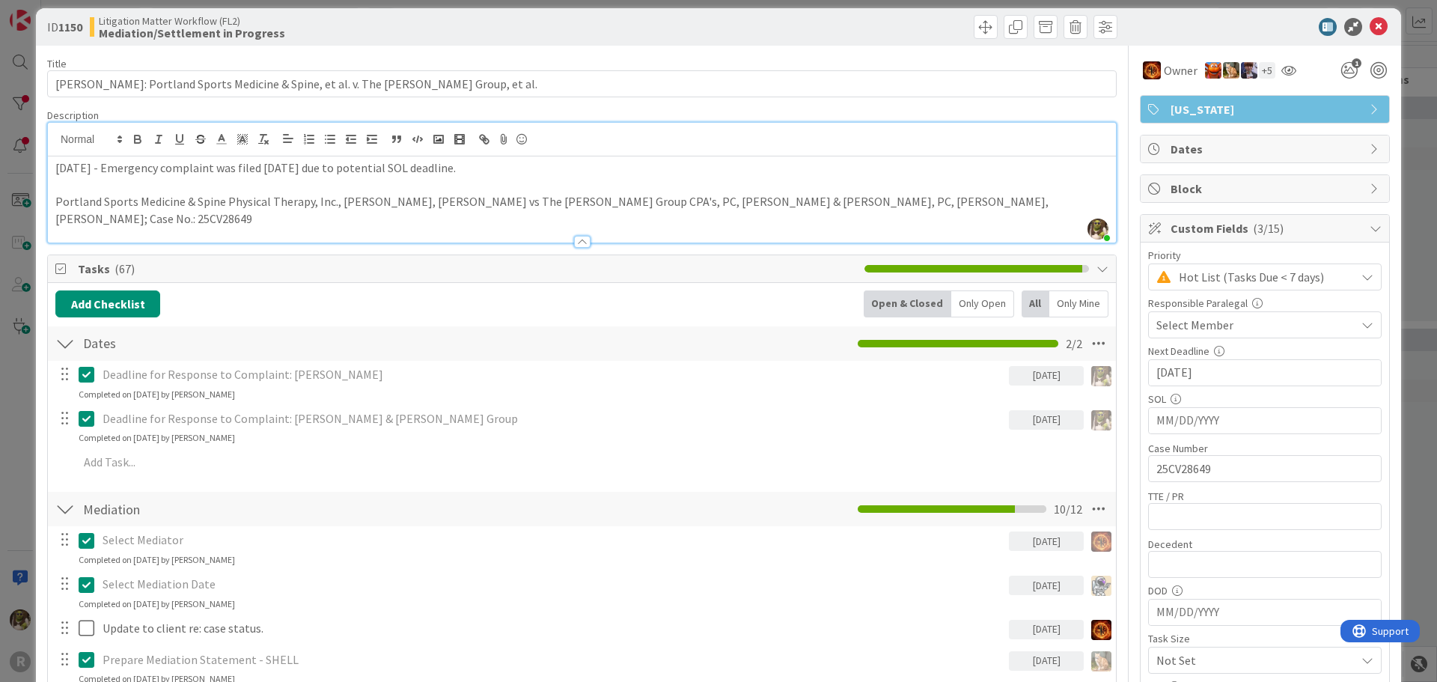
scroll to position [0, 0]
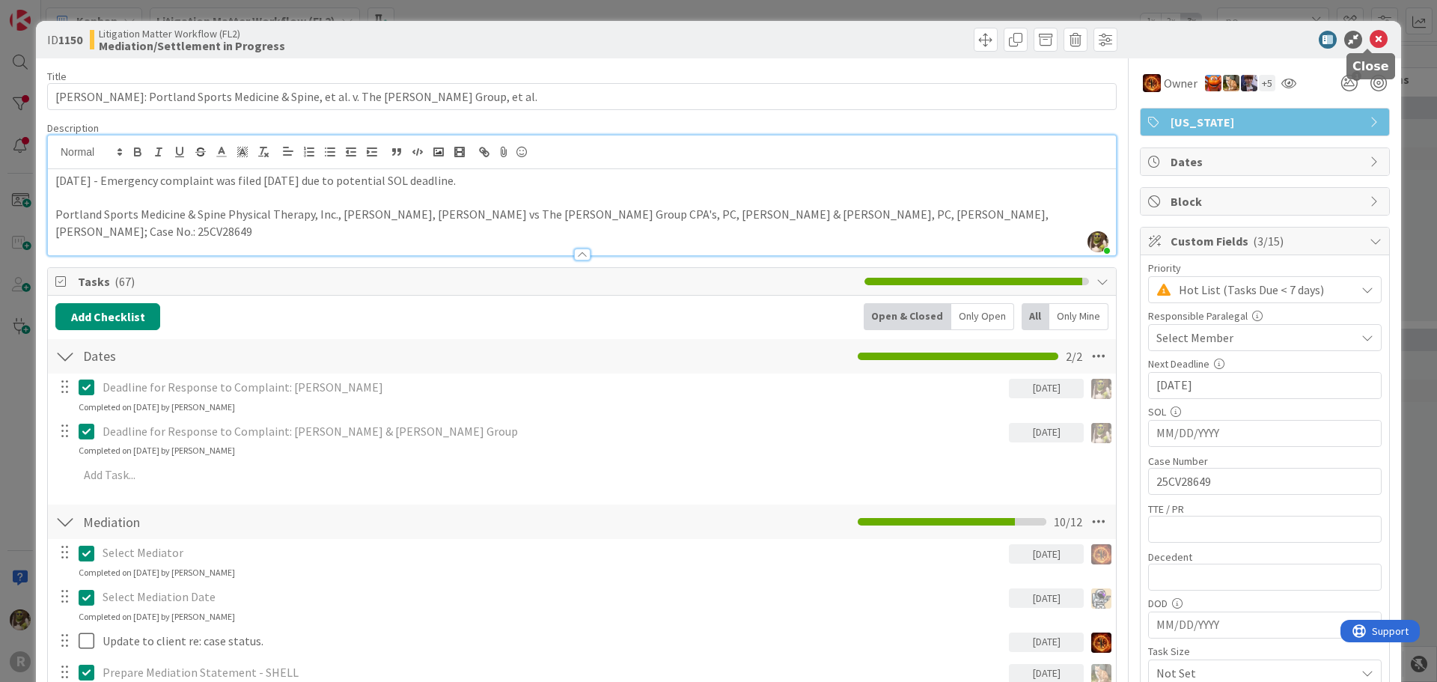
click at [1372, 43] on icon at bounding box center [1378, 40] width 18 height 18
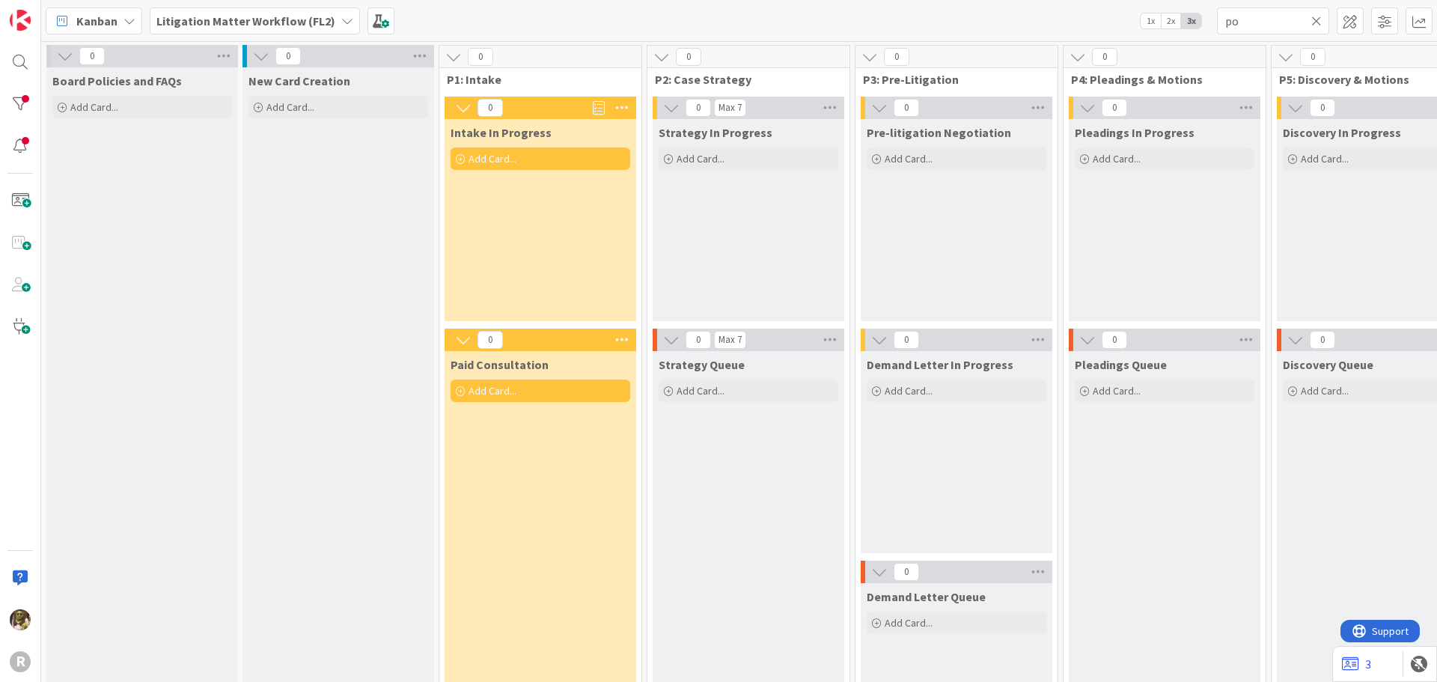
click at [119, 31] on div "Kanban" at bounding box center [94, 20] width 97 height 27
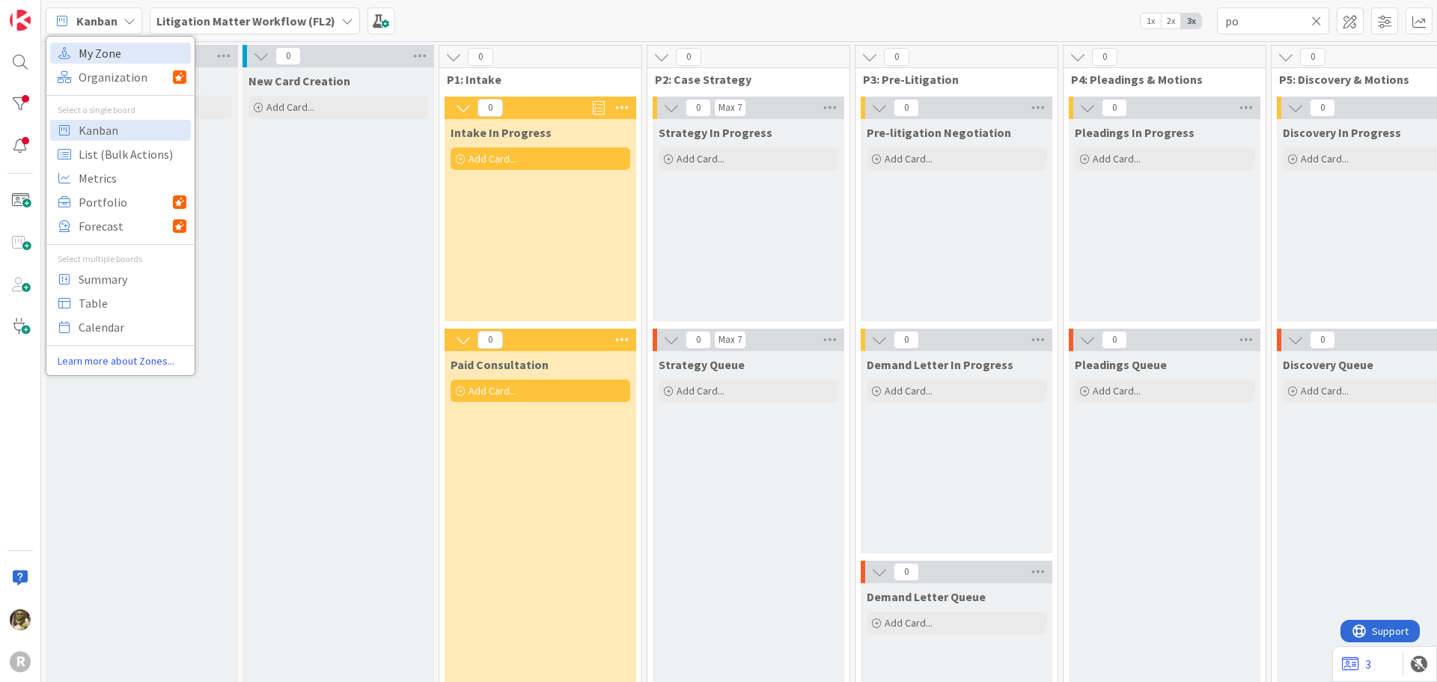
click at [115, 52] on span "My Zone" at bounding box center [133, 53] width 108 height 22
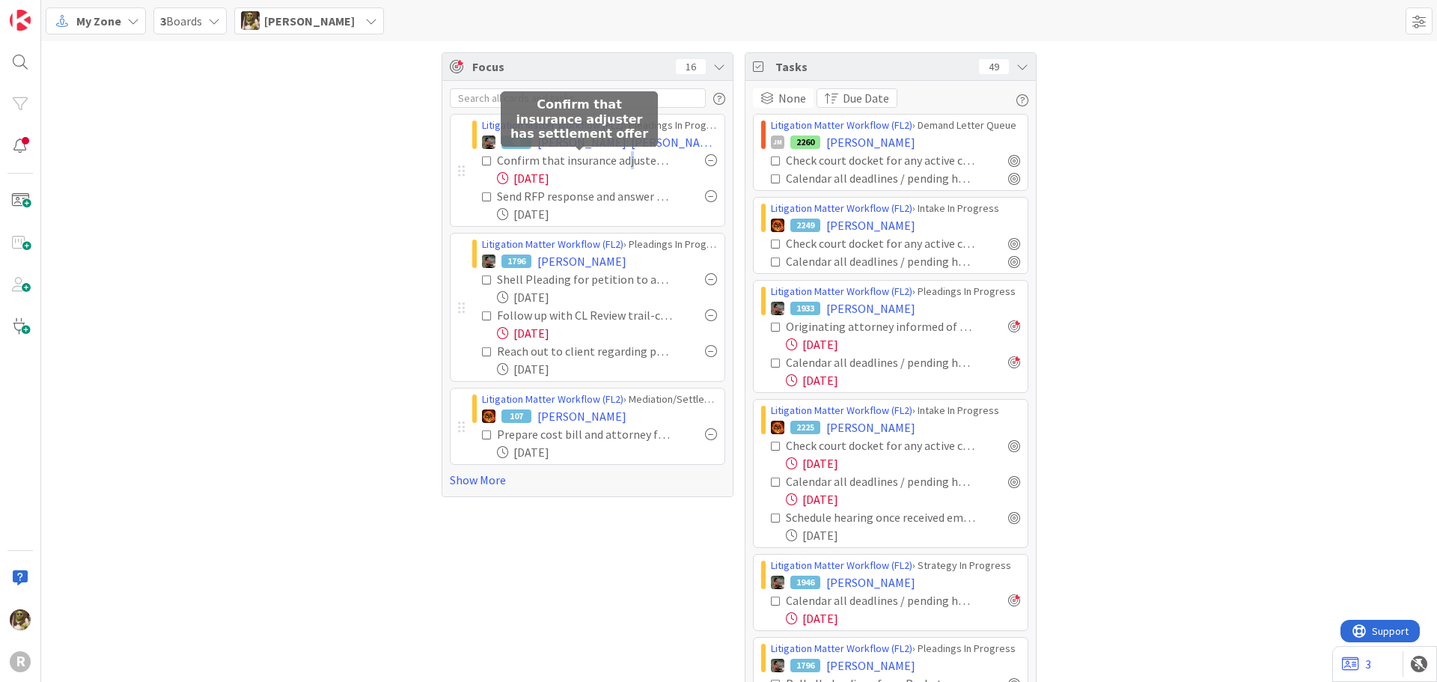
click at [622, 165] on div "Confirm that insurance adjuster has settlement offer" at bounding box center [584, 160] width 175 height 18
click at [632, 138] on span "[PERSON_NAME]: [PERSON_NAME]" at bounding box center [627, 142] width 180 height 18
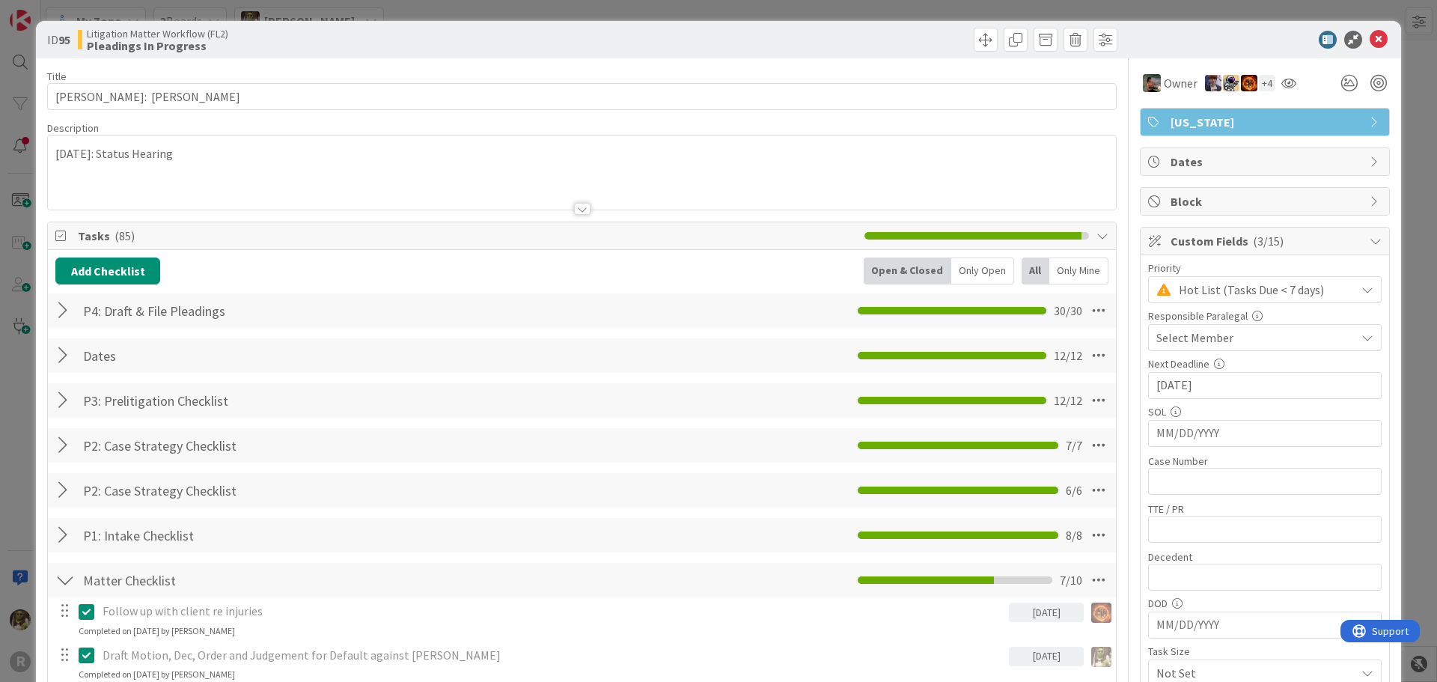
click at [59, 306] on div at bounding box center [64, 310] width 19 height 27
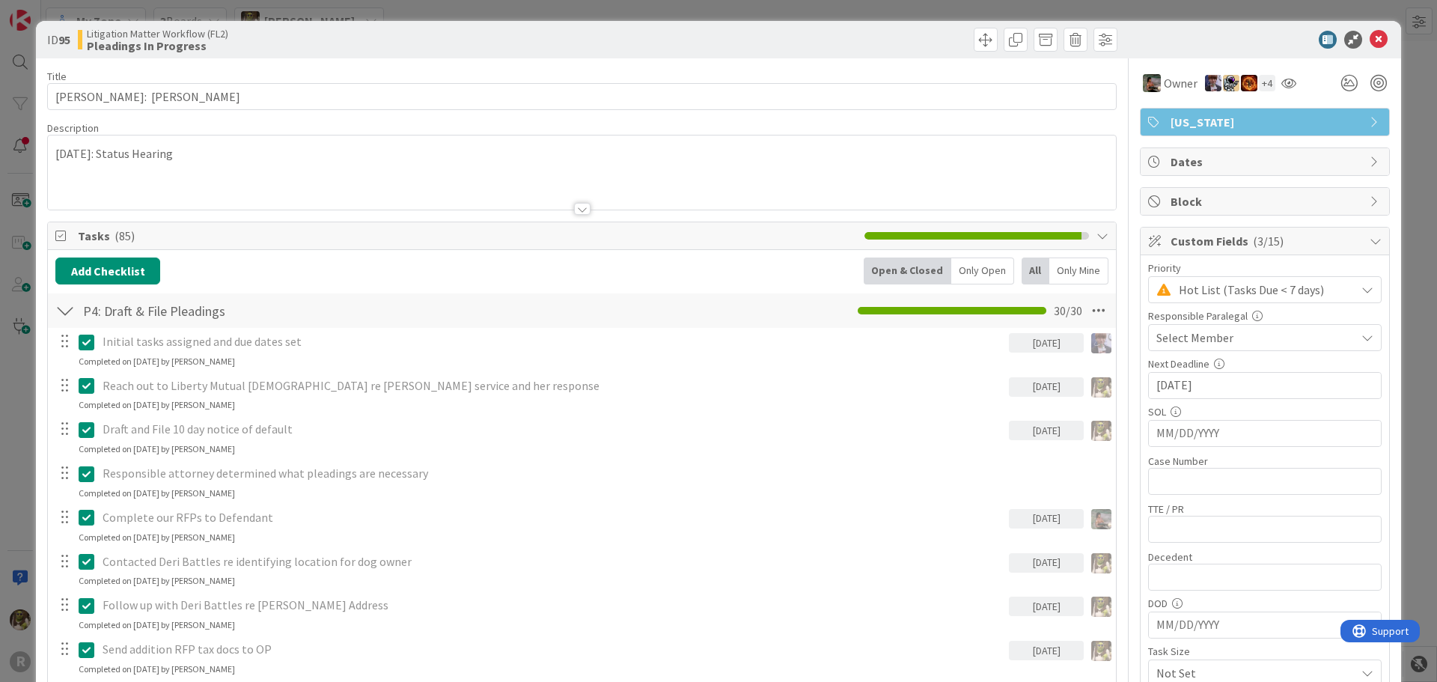
click at [994, 273] on div "Only Open" at bounding box center [982, 270] width 63 height 27
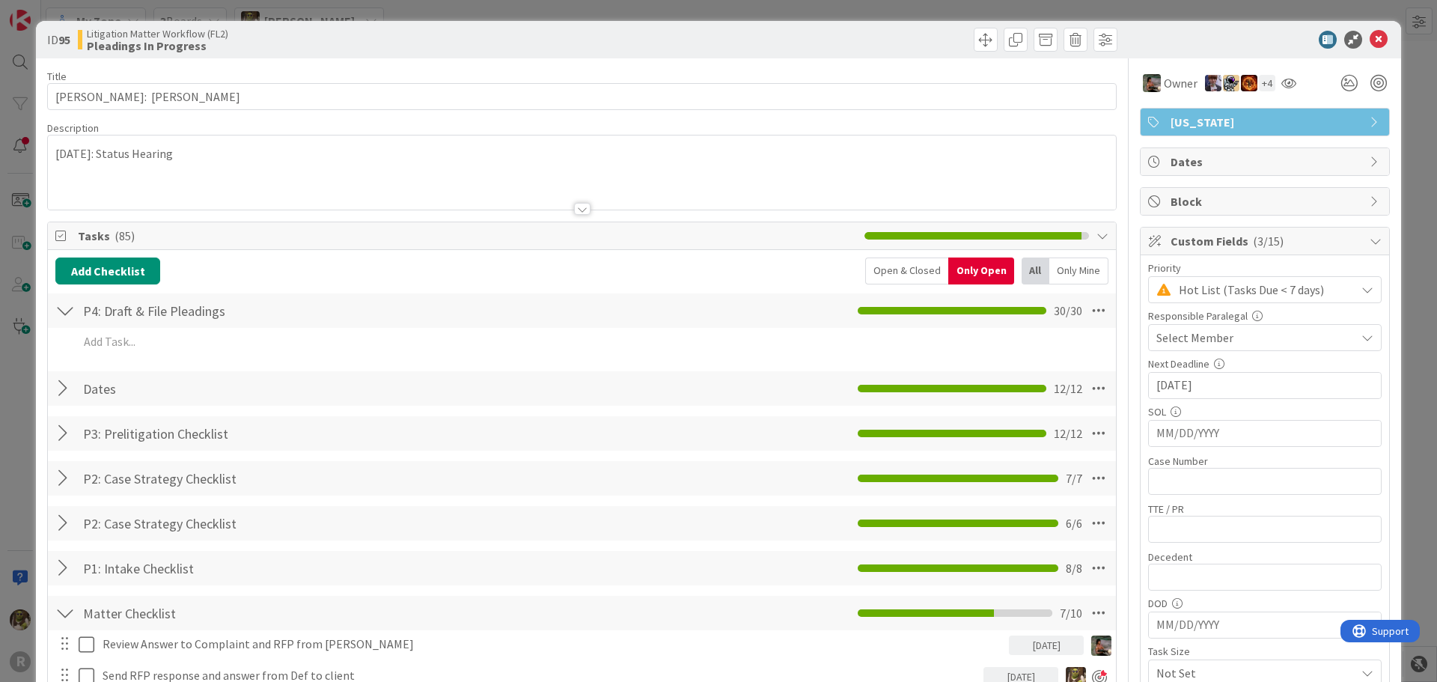
click at [1049, 264] on div "Only Mine" at bounding box center [1078, 270] width 59 height 27
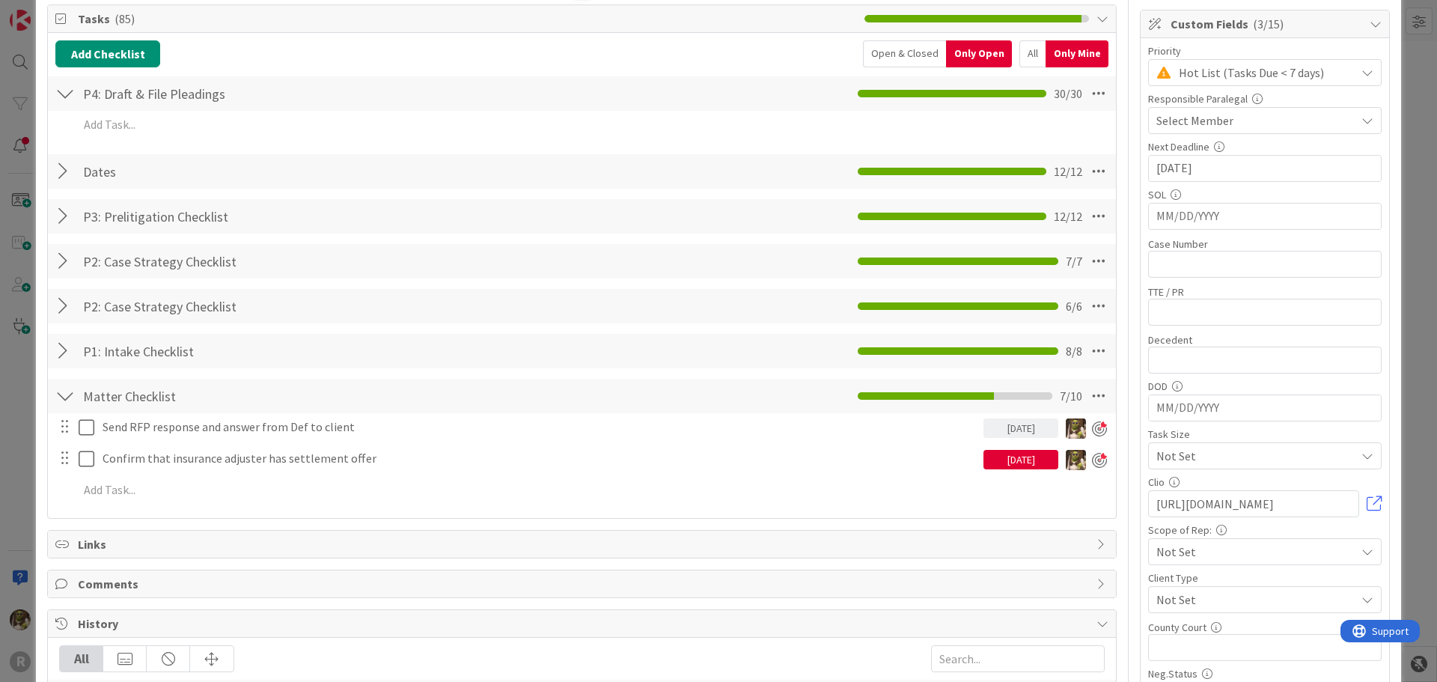
scroll to position [224, 0]
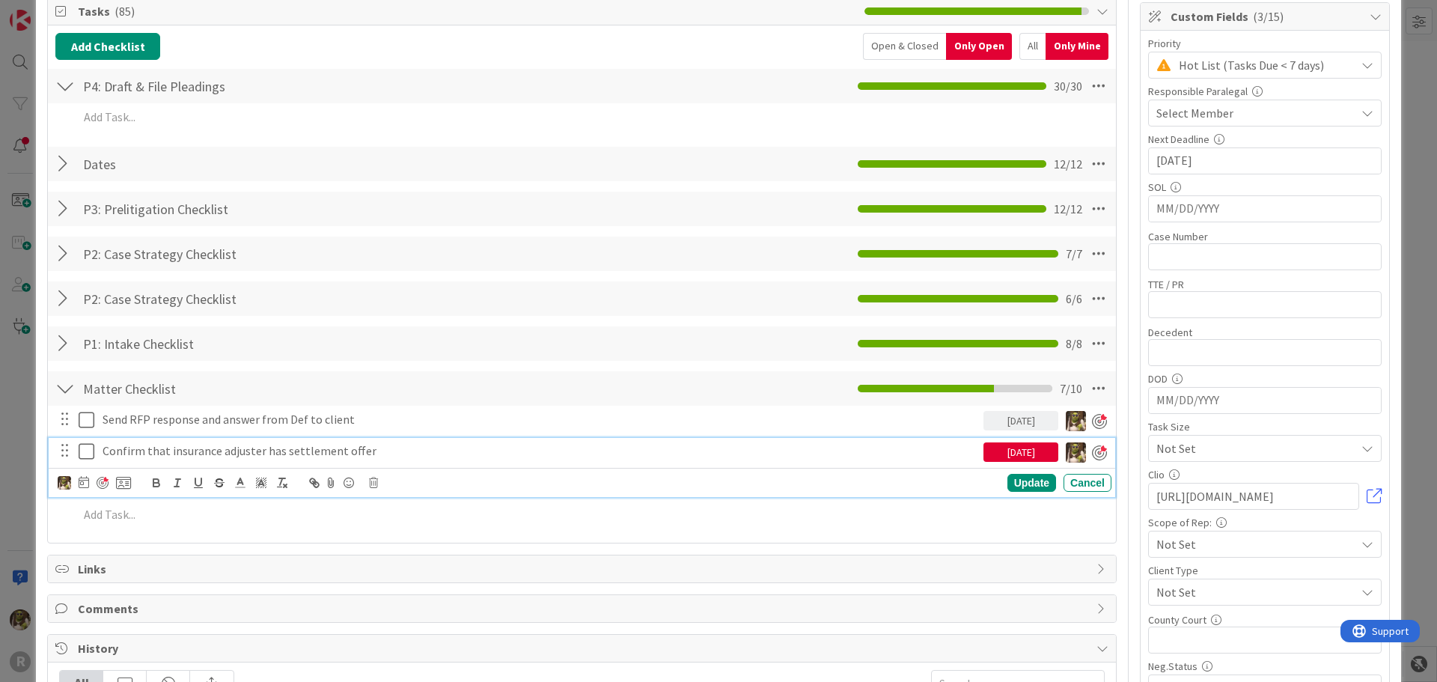
click at [195, 455] on p "Confirm that insurance adjuster has settlement offer" at bounding box center [540, 450] width 875 height 17
click at [373, 487] on icon at bounding box center [373, 482] width 9 height 10
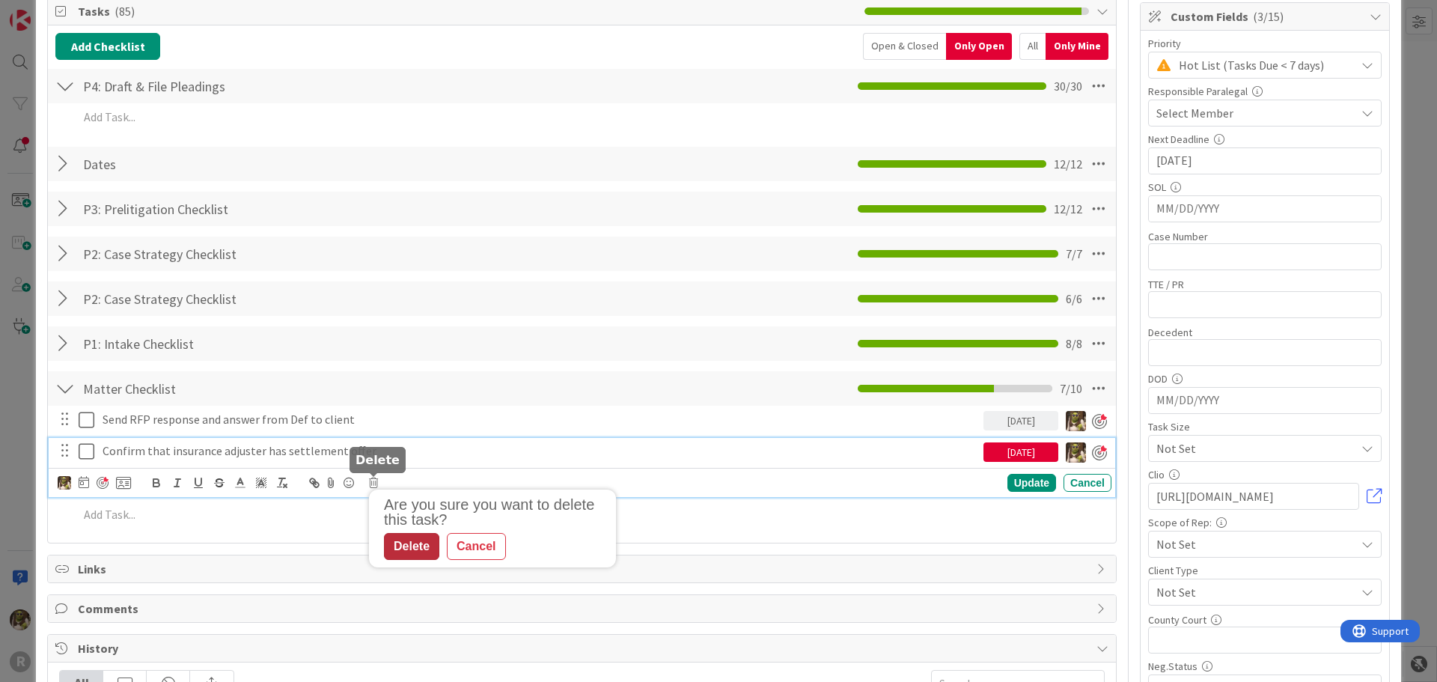
click at [388, 534] on div "Delete" at bounding box center [411, 546] width 55 height 27
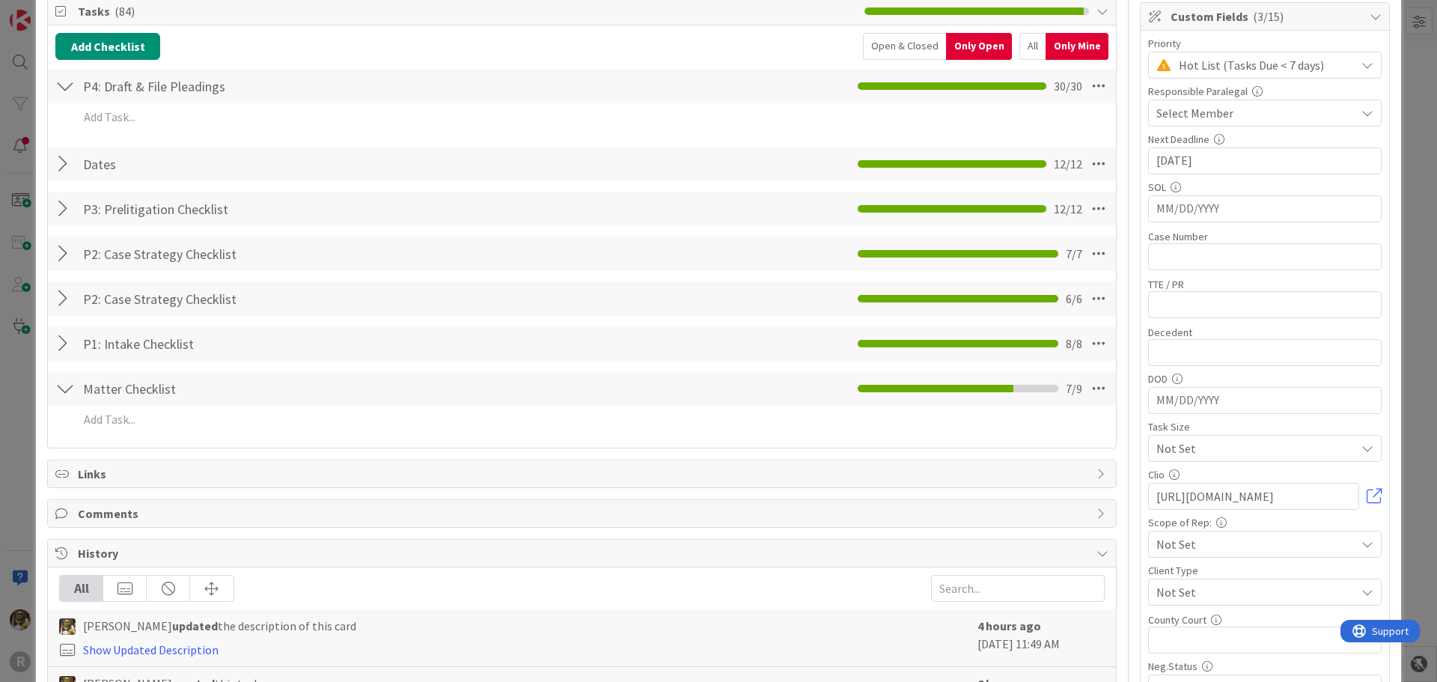
scroll to position [0, 0]
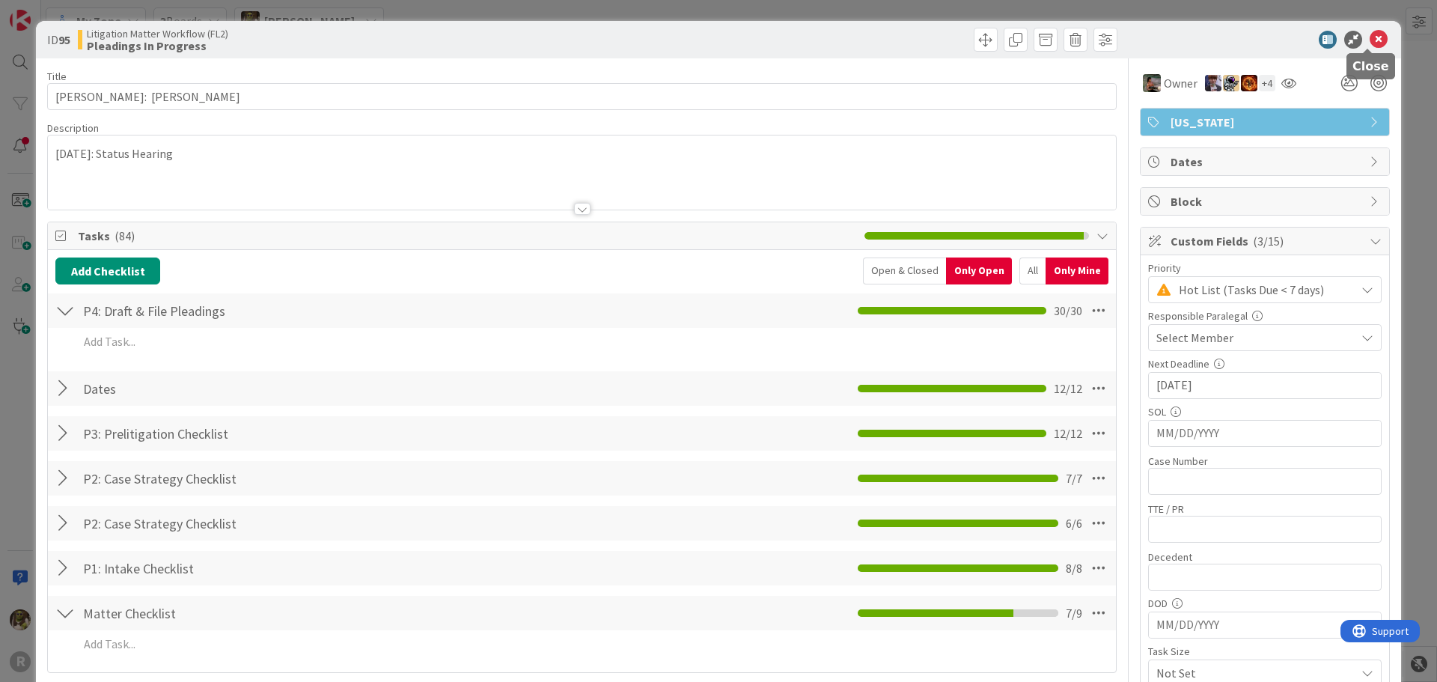
click at [1374, 39] on icon at bounding box center [1378, 40] width 18 height 18
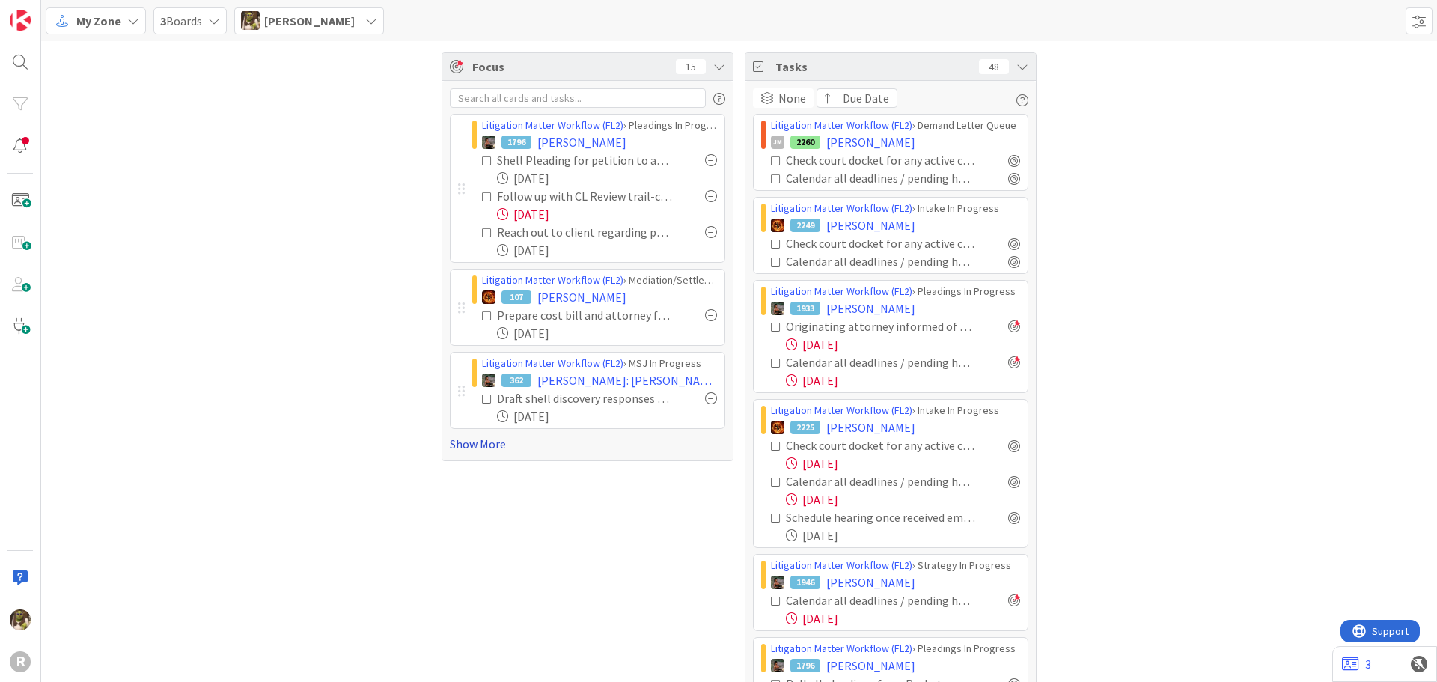
click at [469, 441] on link "Show More" at bounding box center [587, 444] width 275 height 18
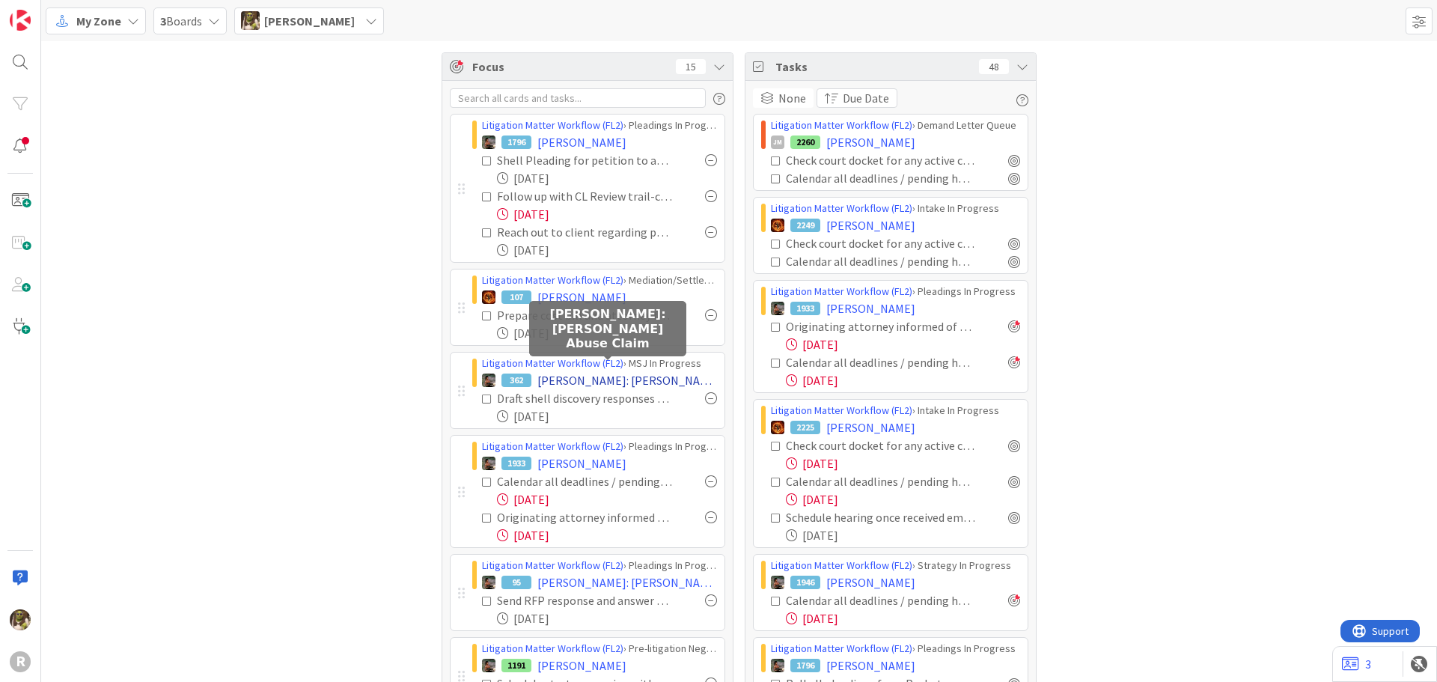
scroll to position [75, 0]
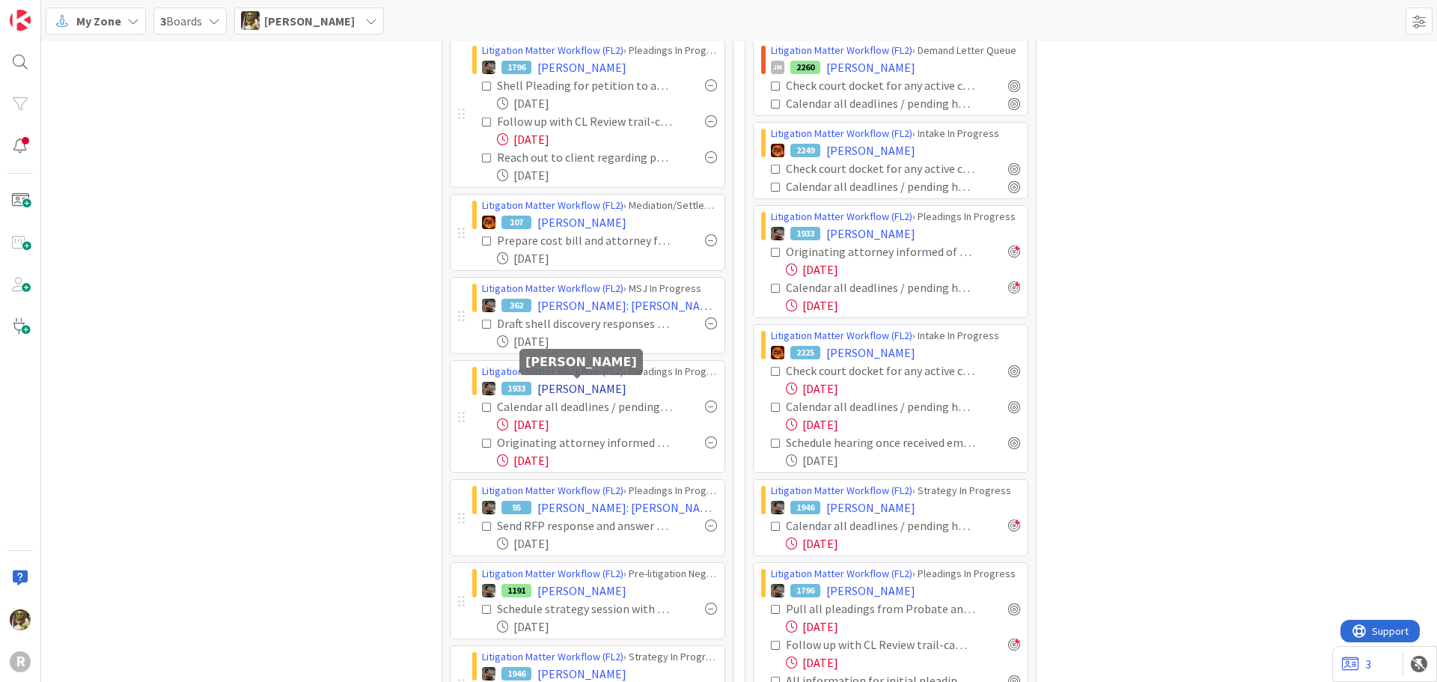
click at [554, 384] on span "[PERSON_NAME]" at bounding box center [581, 388] width 89 height 18
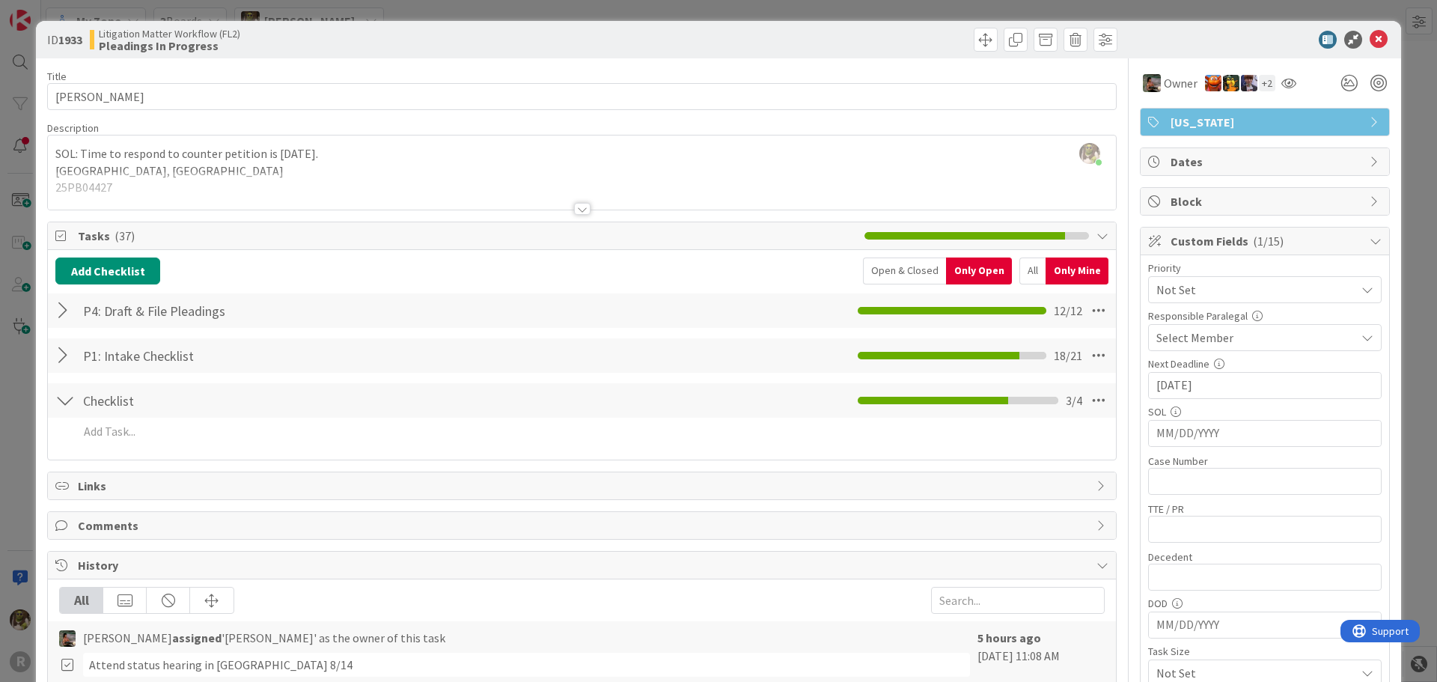
click at [1023, 272] on div "All" at bounding box center [1032, 270] width 26 height 27
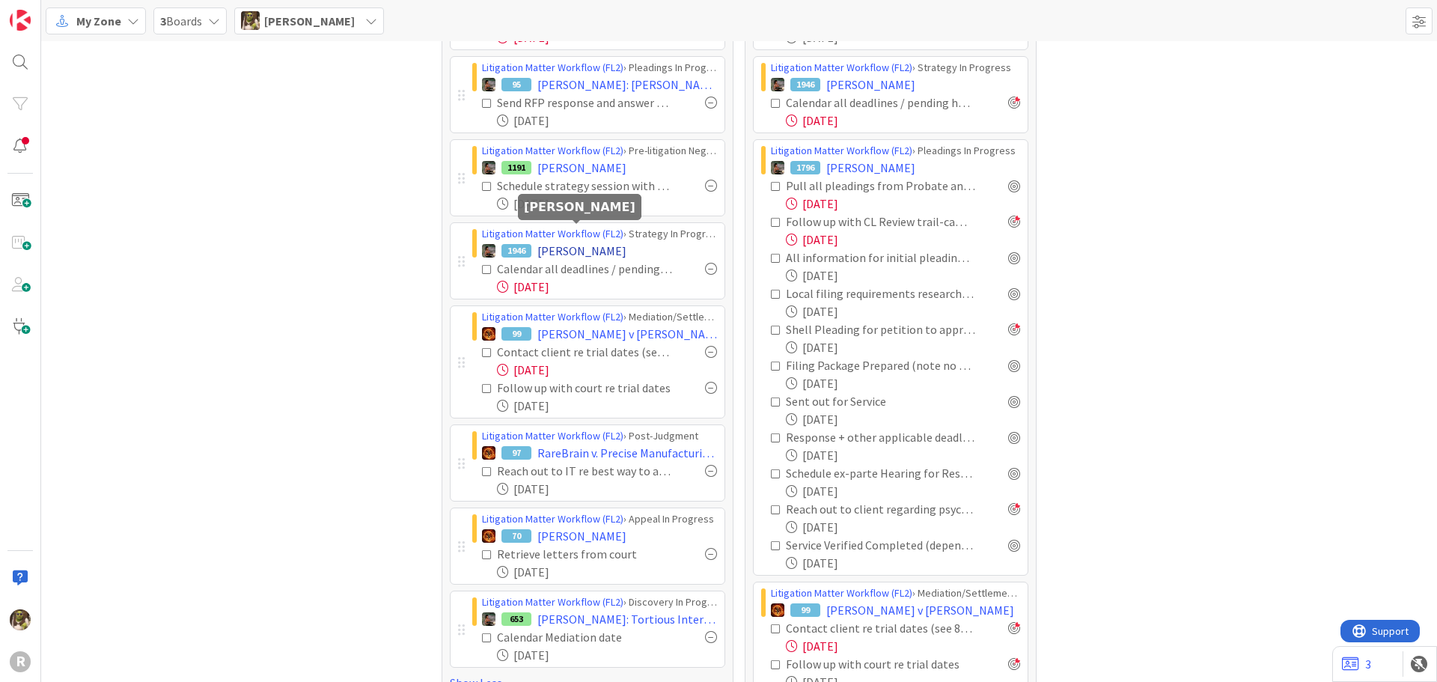
scroll to position [524, 0]
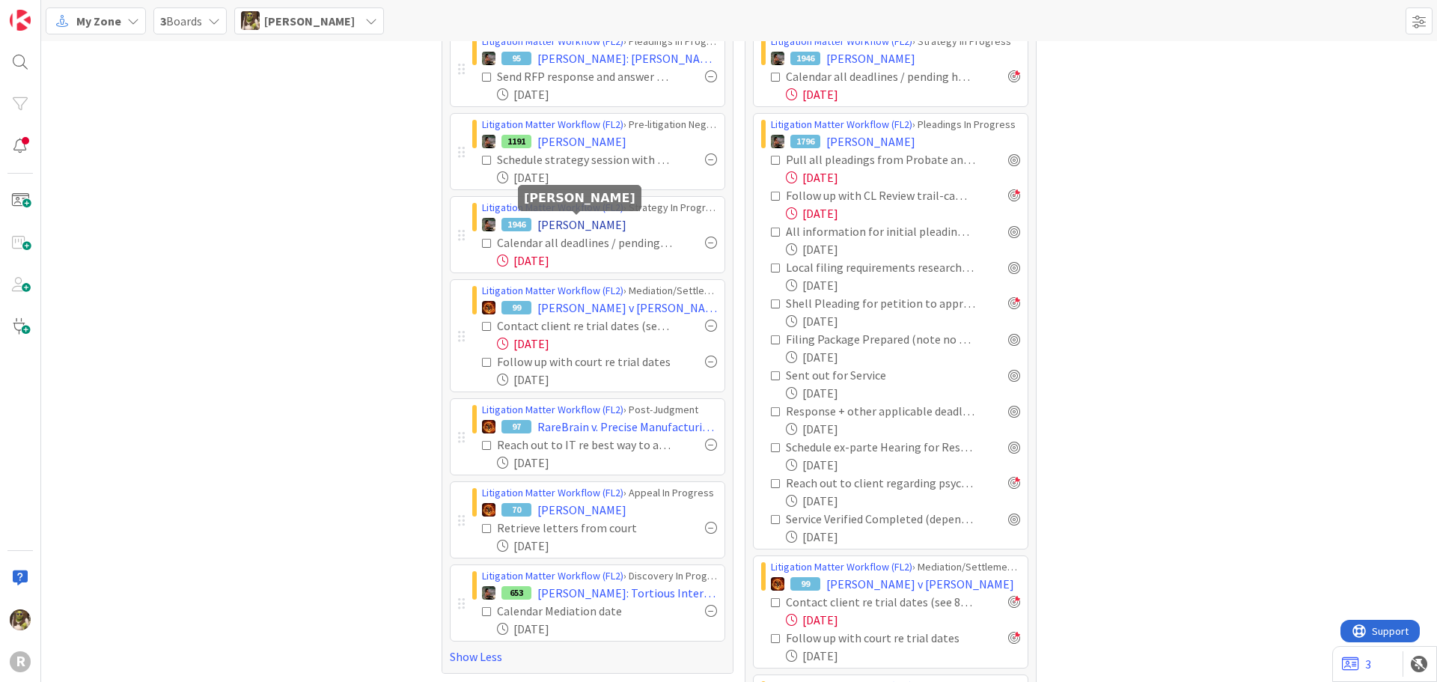
click at [549, 225] on span "[PERSON_NAME]" at bounding box center [581, 224] width 89 height 18
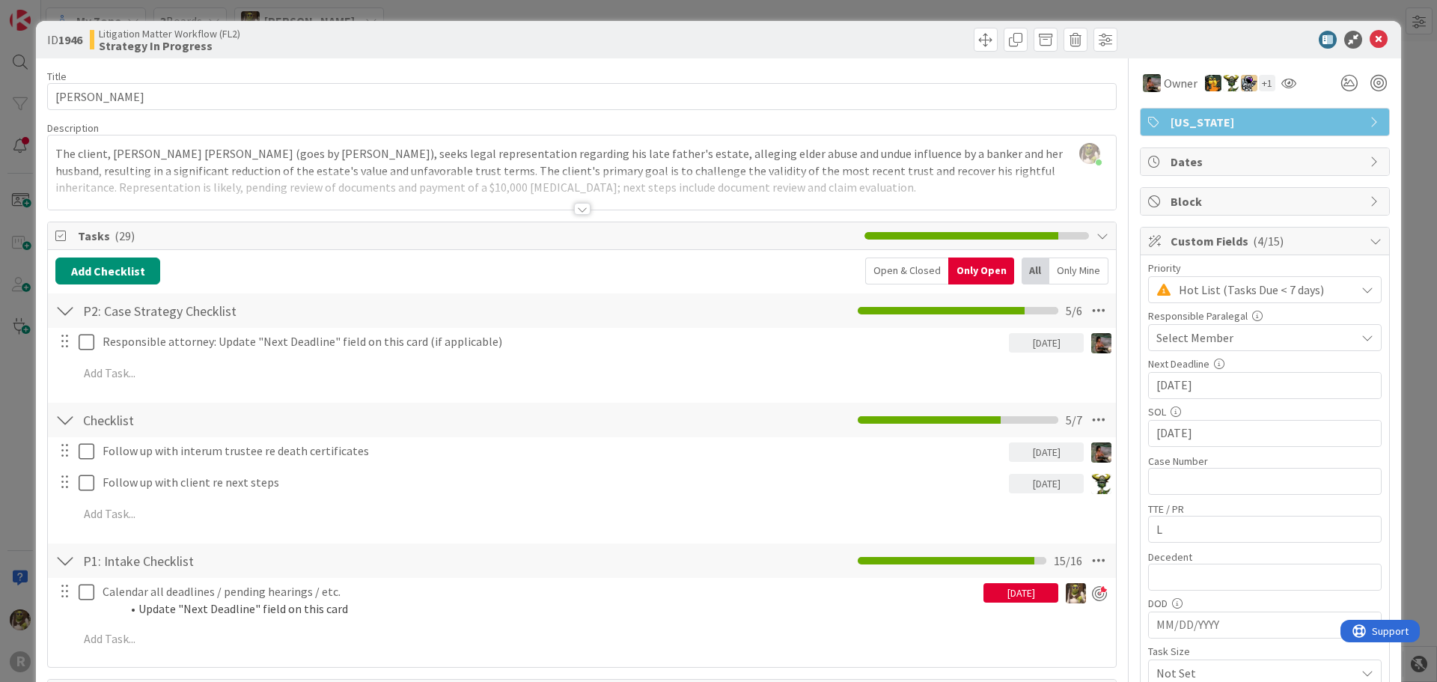
click at [577, 208] on div at bounding box center [582, 209] width 16 height 12
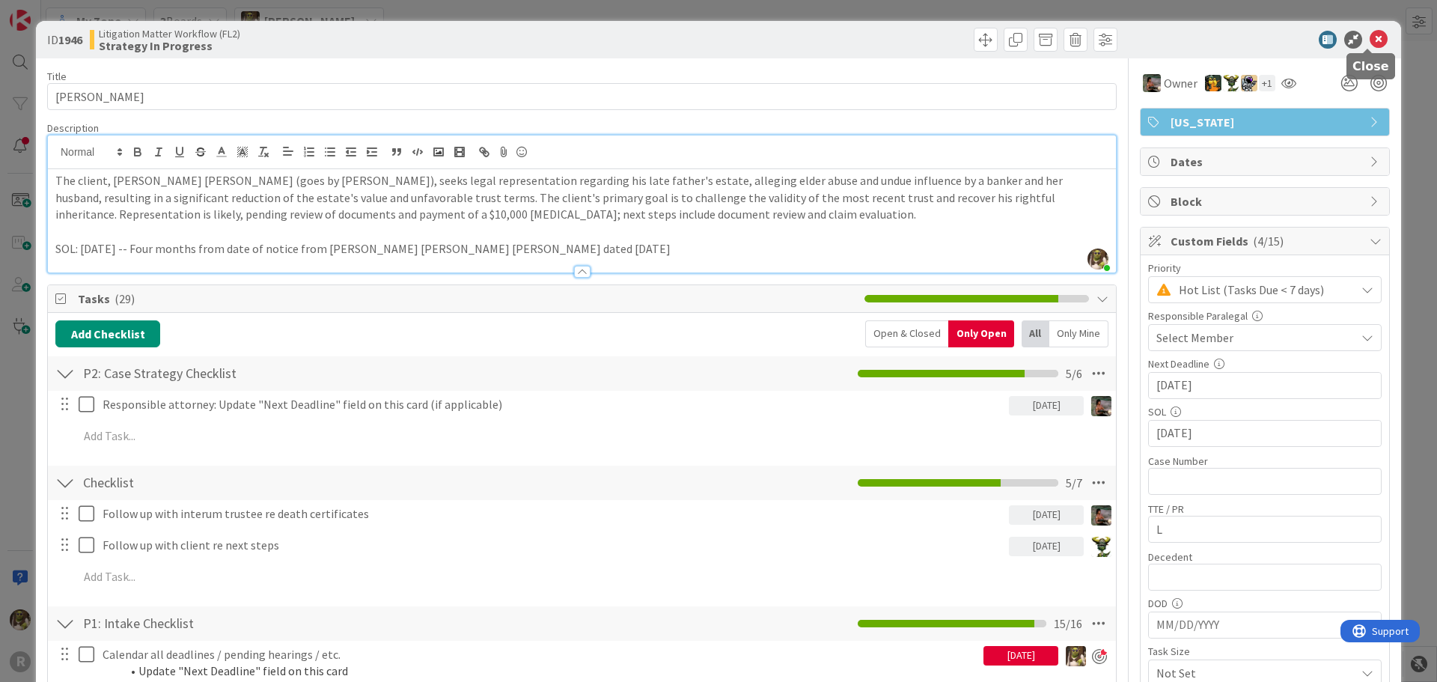
click at [1369, 33] on icon at bounding box center [1378, 40] width 18 height 18
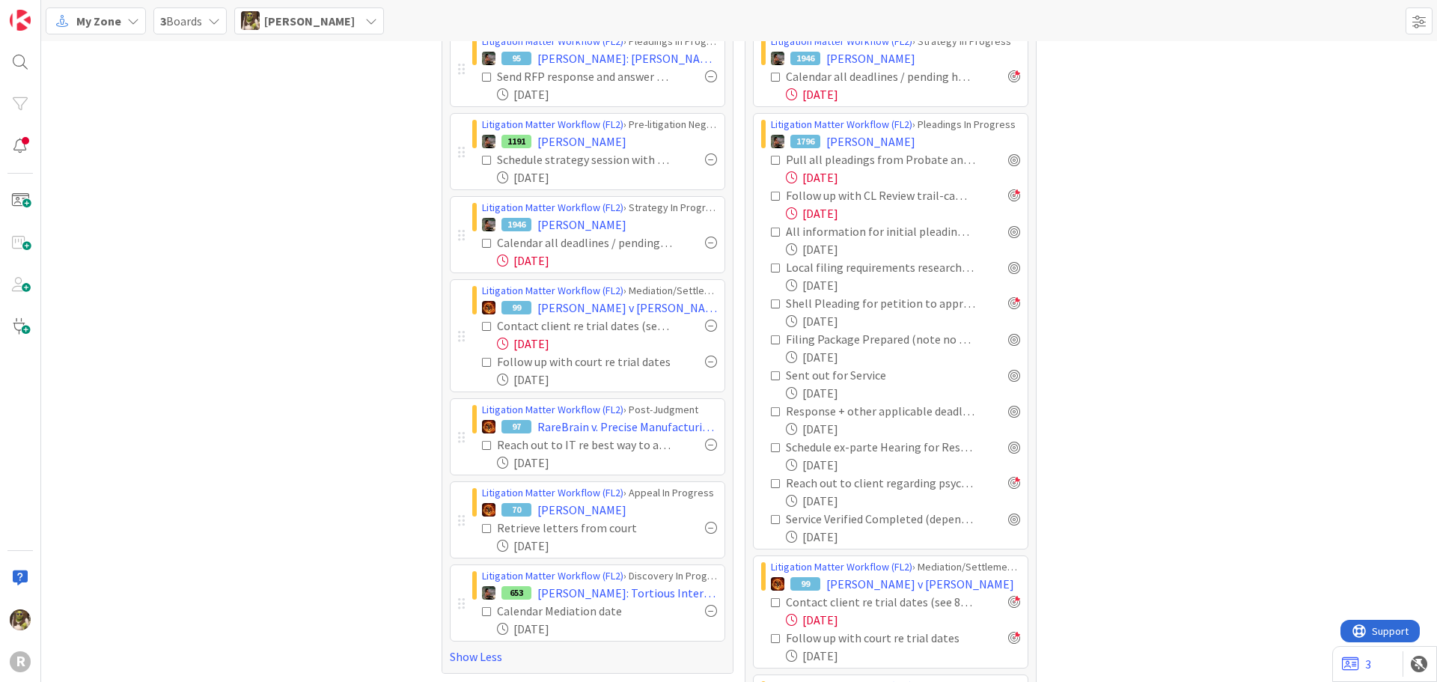
click at [482, 244] on icon at bounding box center [487, 243] width 10 height 10
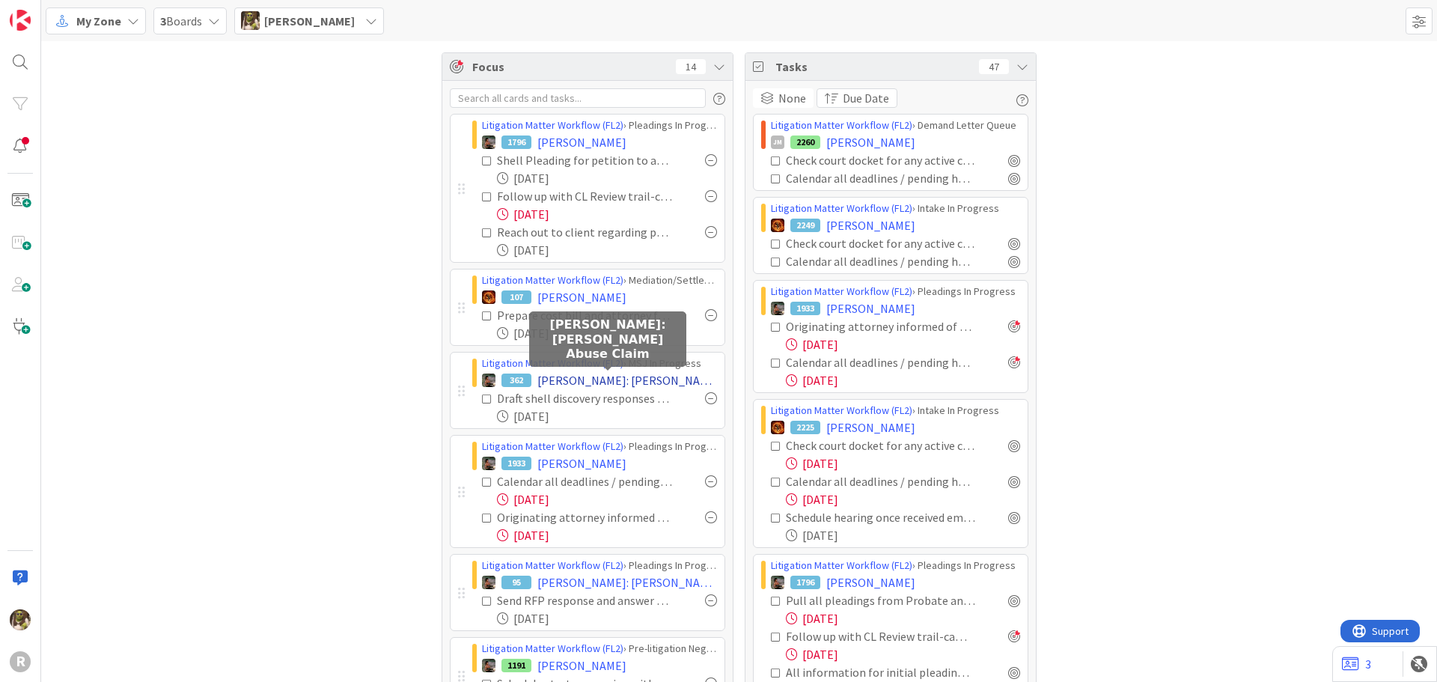
click at [605, 382] on span "[PERSON_NAME]: [PERSON_NAME] Abuse Claim" at bounding box center [627, 380] width 180 height 18
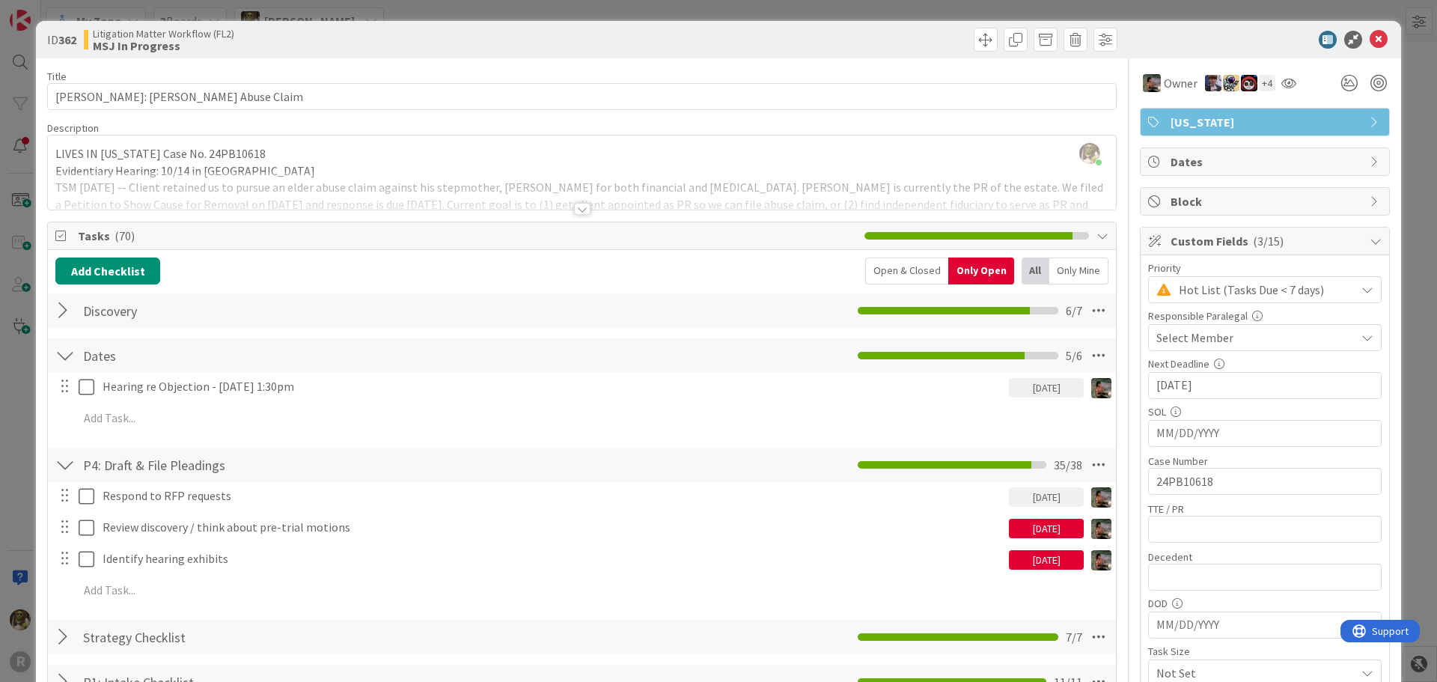
click at [574, 207] on div at bounding box center [582, 209] width 16 height 12
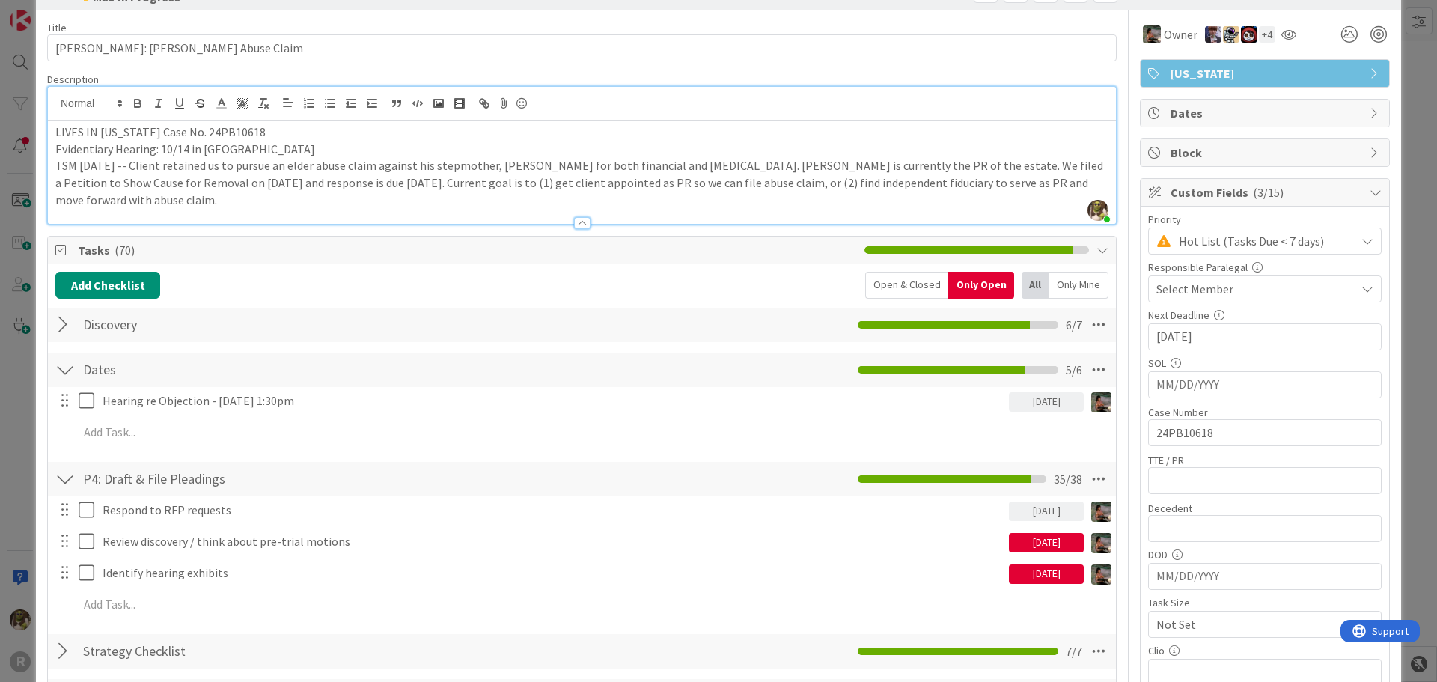
scroll to position [150, 0]
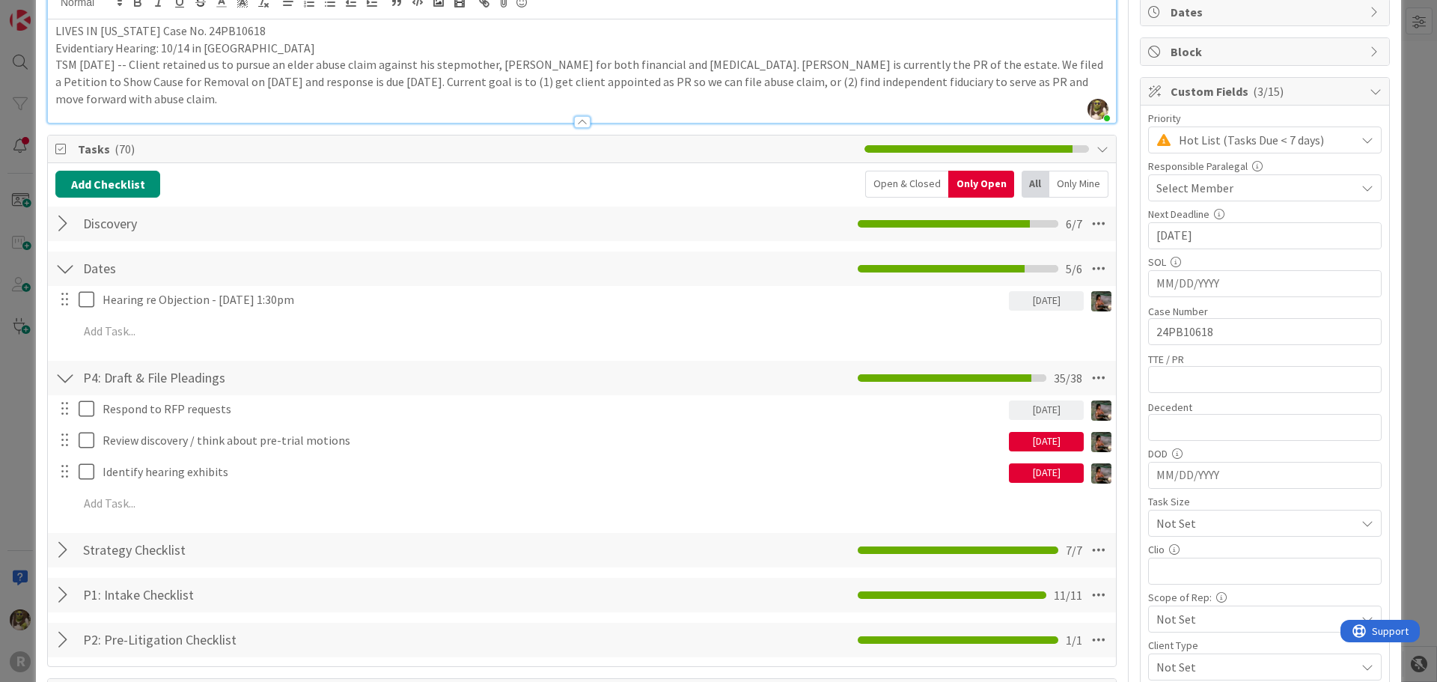
click at [1080, 182] on div "Only Mine" at bounding box center [1078, 184] width 59 height 27
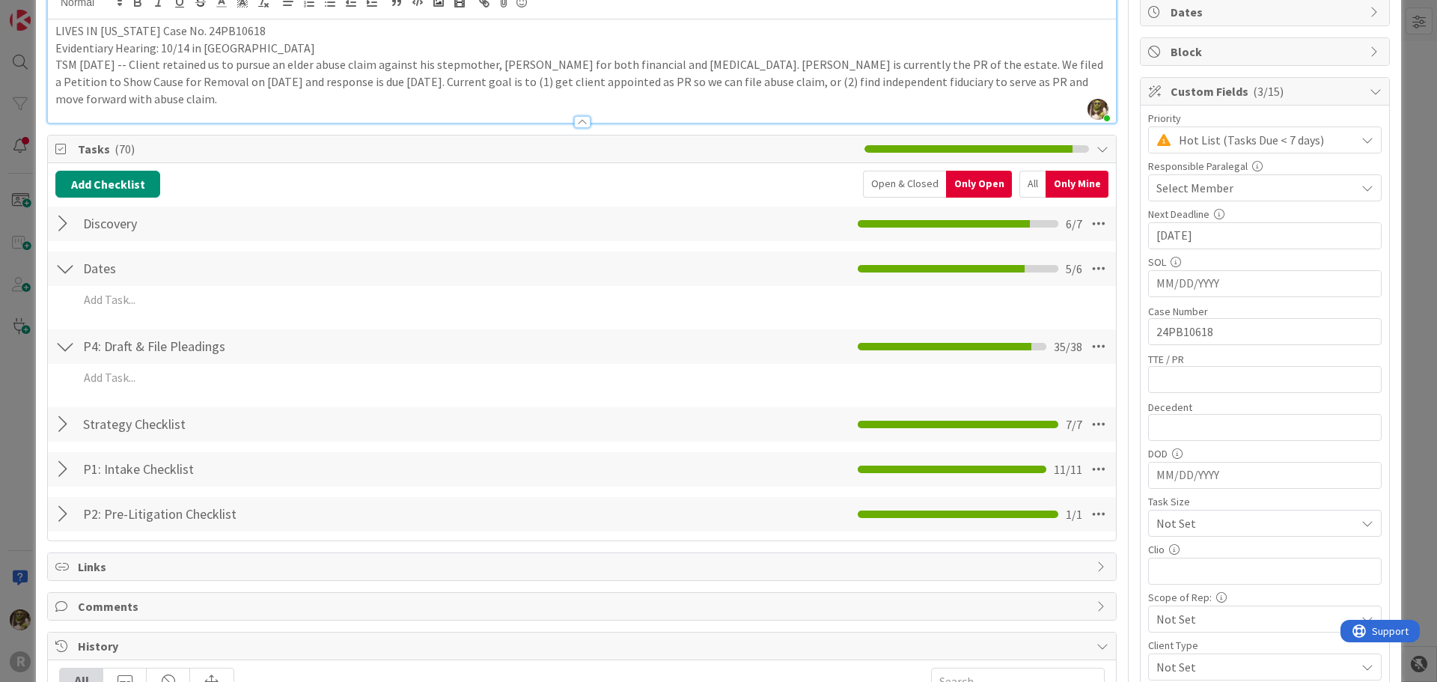
click at [1024, 179] on div "All" at bounding box center [1032, 184] width 26 height 27
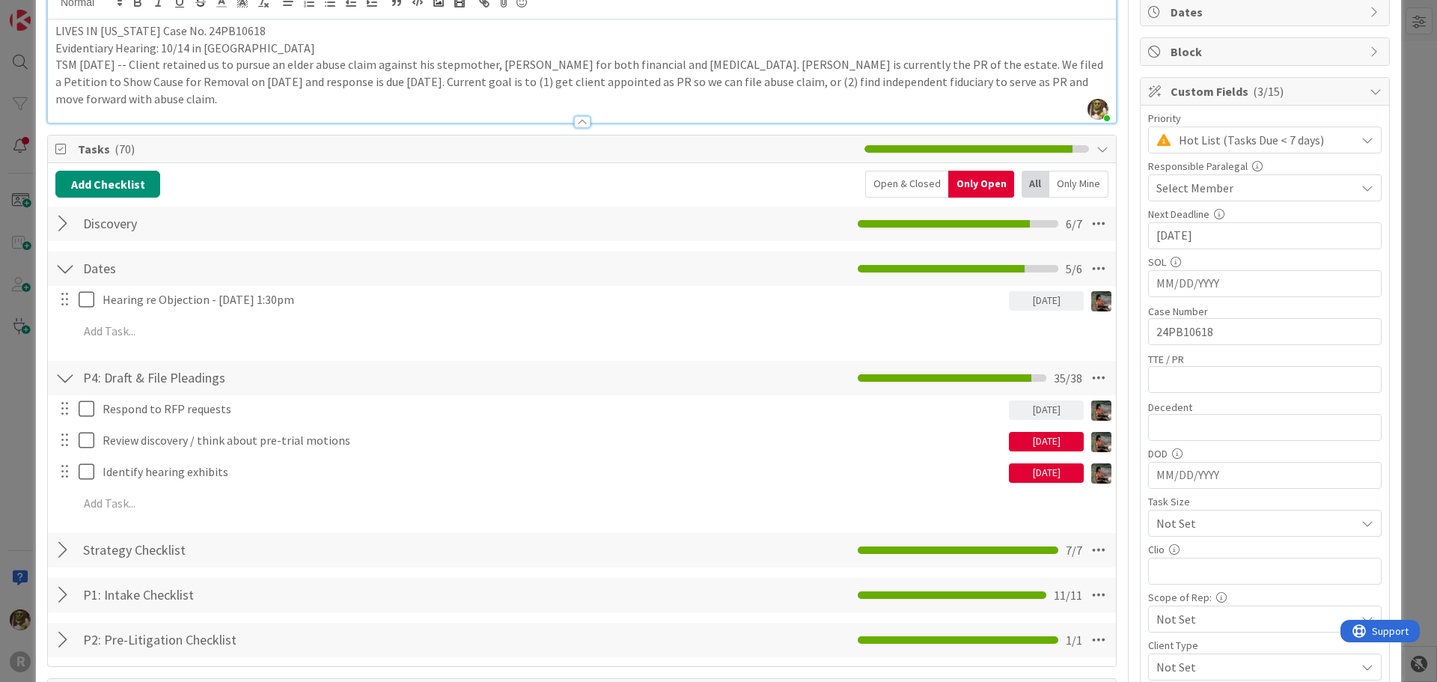
scroll to position [224, 0]
